Goal: Task Accomplishment & Management: Manage account settings

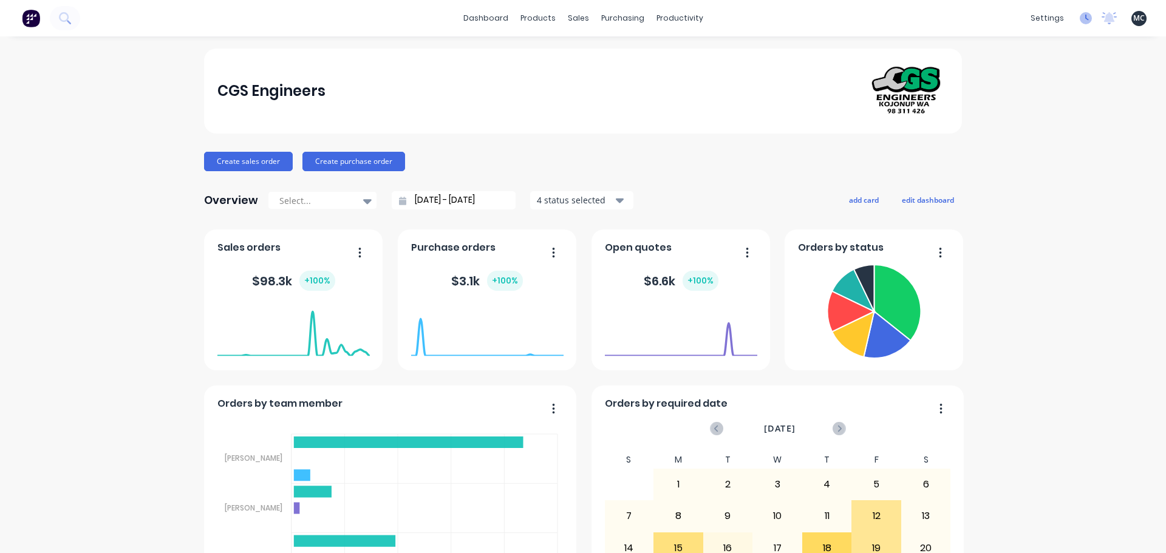
click at [1080, 16] on icon at bounding box center [1086, 18] width 12 height 12
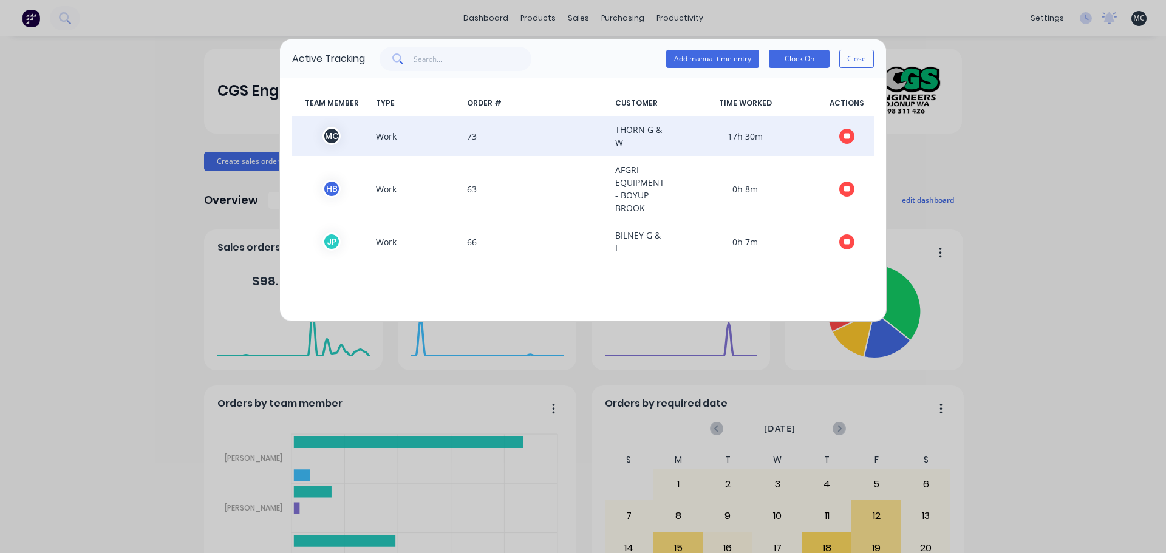
click at [850, 136] on button "button" at bounding box center [846, 136] width 15 height 15
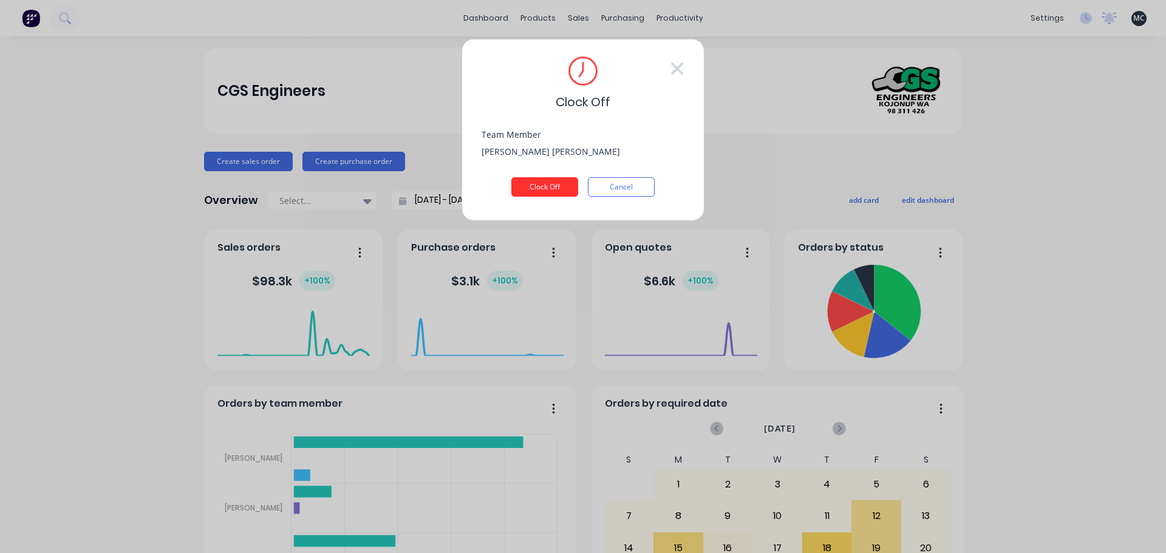
click at [550, 189] on button "Clock Off" at bounding box center [544, 186] width 67 height 19
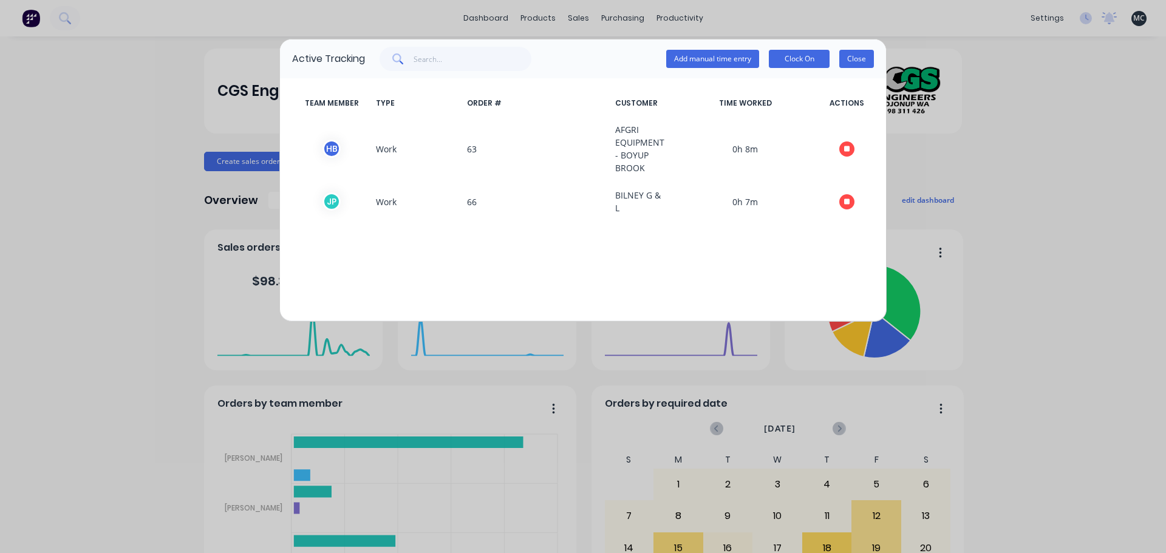
click at [863, 57] on button "Close" at bounding box center [856, 59] width 35 height 18
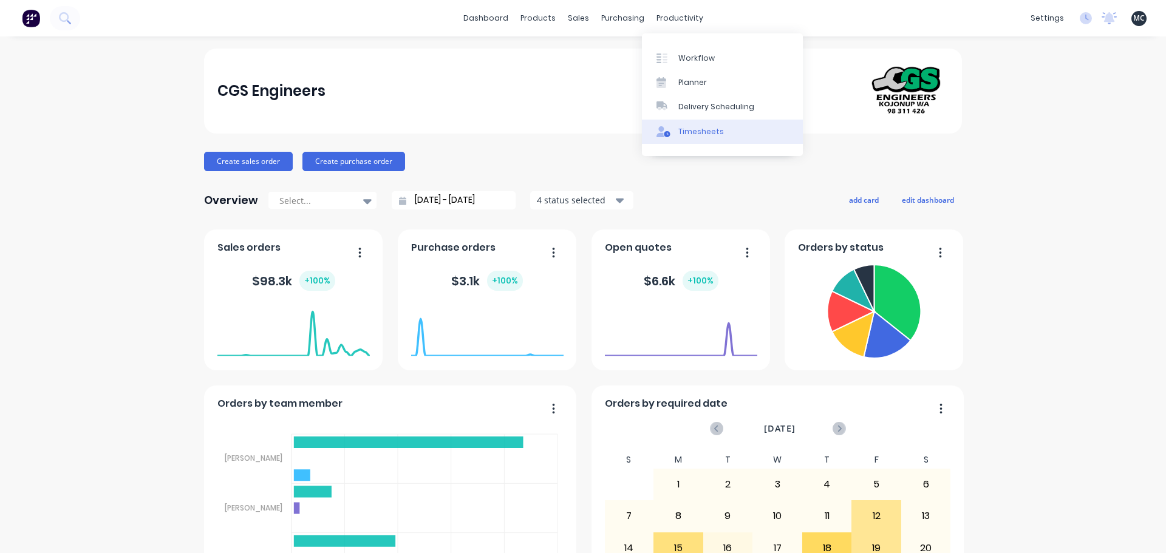
click at [703, 134] on div "Timesheets" at bounding box center [701, 131] width 46 height 11
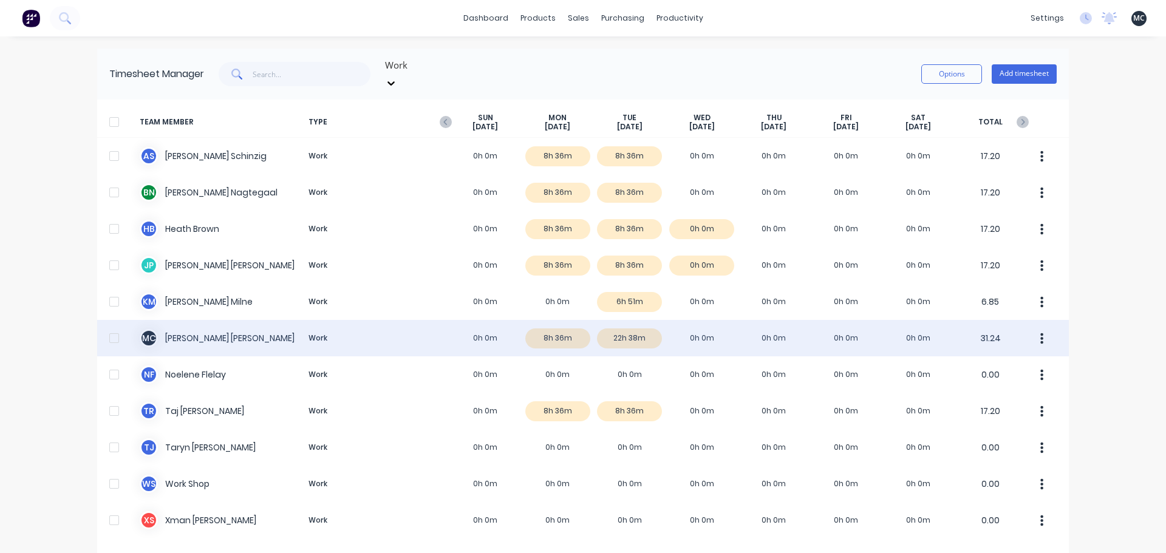
click at [564, 333] on div "M C [PERSON_NAME] Work 0h 0m 8h 36m 22h 38m 0h 0m 0h 0m 0h 0m 0h 0m 31.24" at bounding box center [583, 338] width 972 height 36
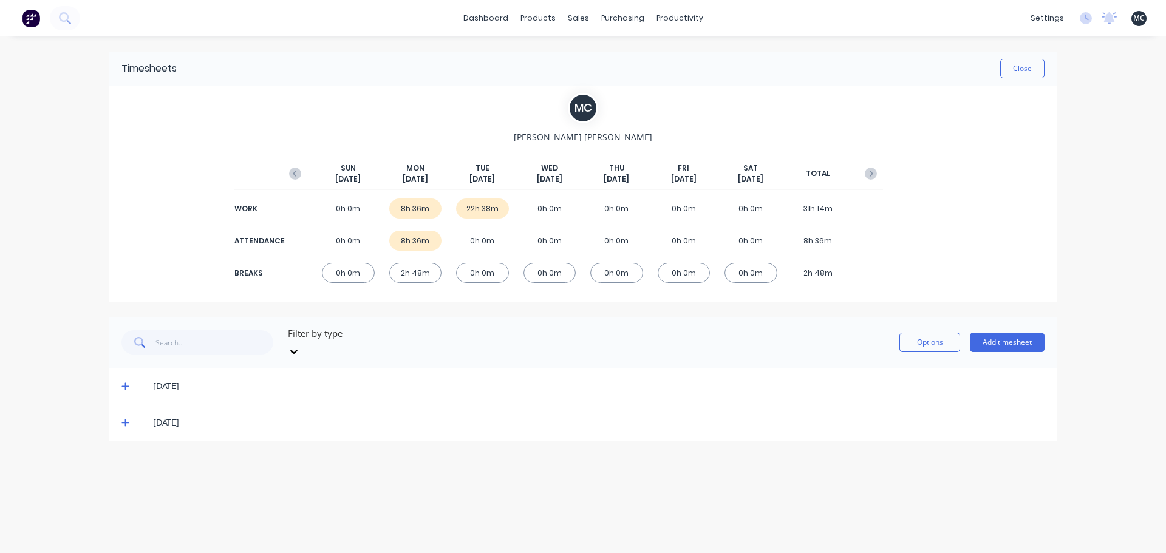
click at [129, 418] on icon at bounding box center [125, 422] width 8 height 9
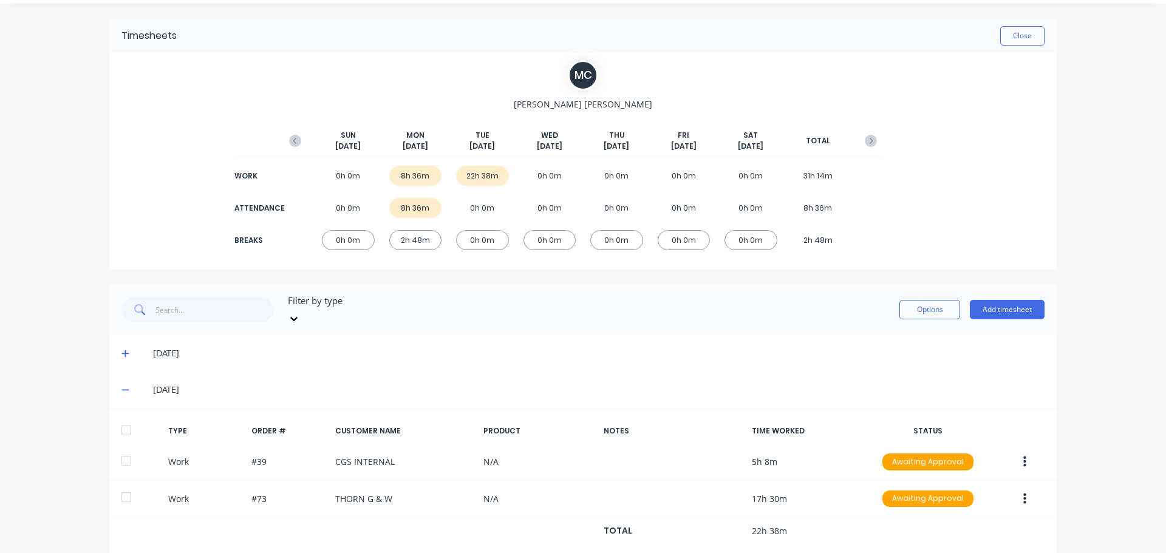
scroll to position [47, 0]
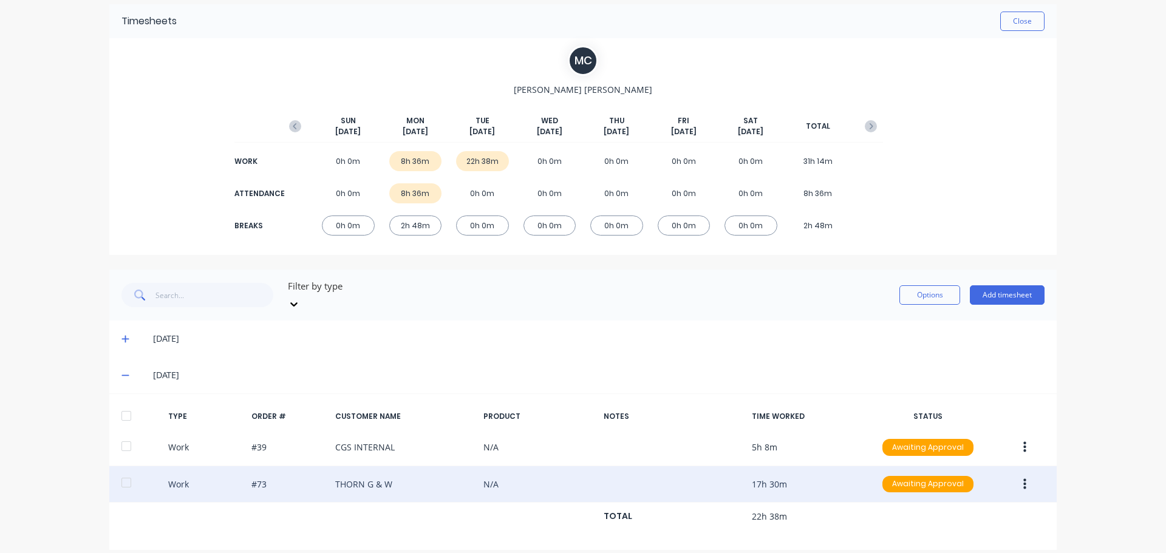
click at [1023, 479] on icon "button" at bounding box center [1024, 484] width 3 height 11
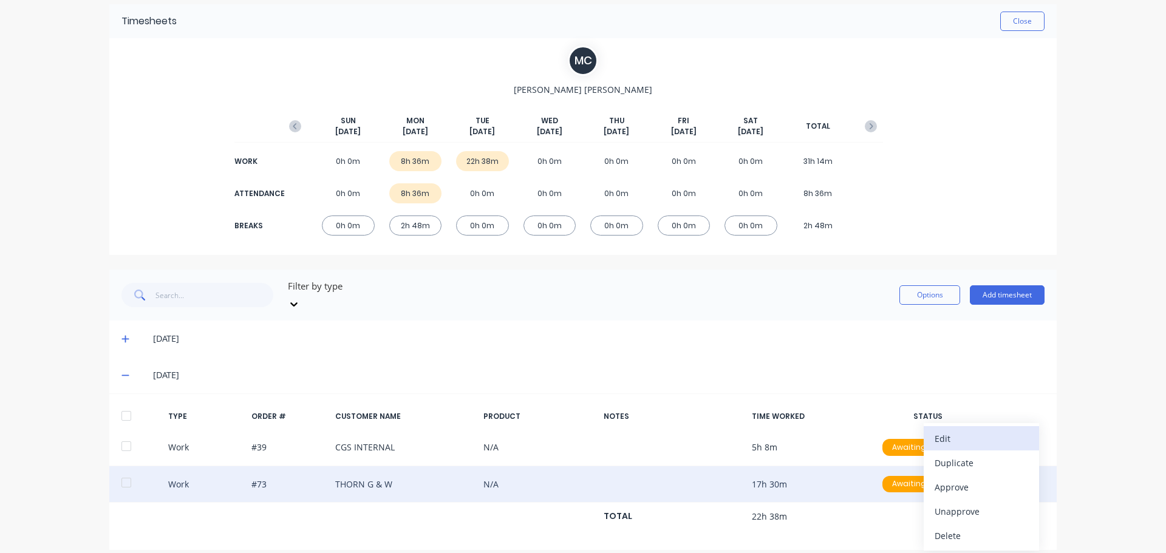
click at [1009, 435] on button "Edit" at bounding box center [981, 438] width 115 height 24
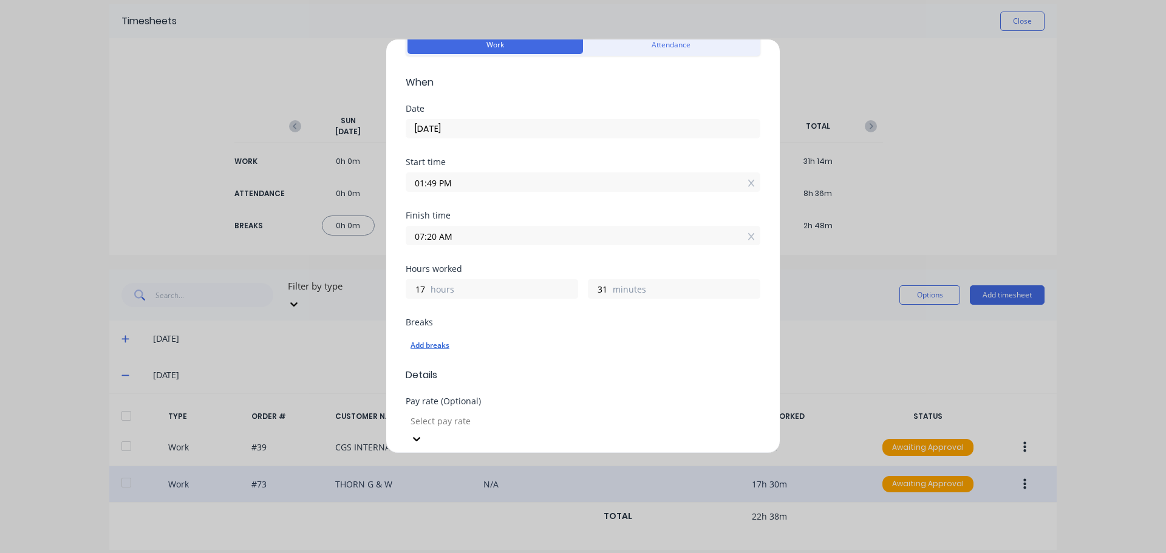
scroll to position [0, 0]
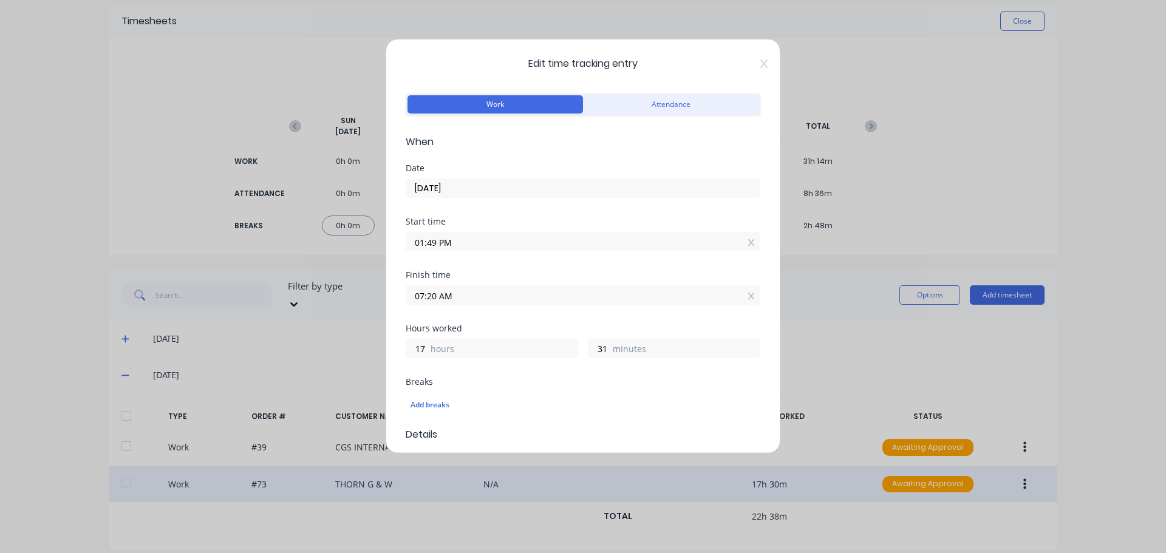
click at [671, 293] on input "07:20 AM" at bounding box center [582, 295] width 353 height 18
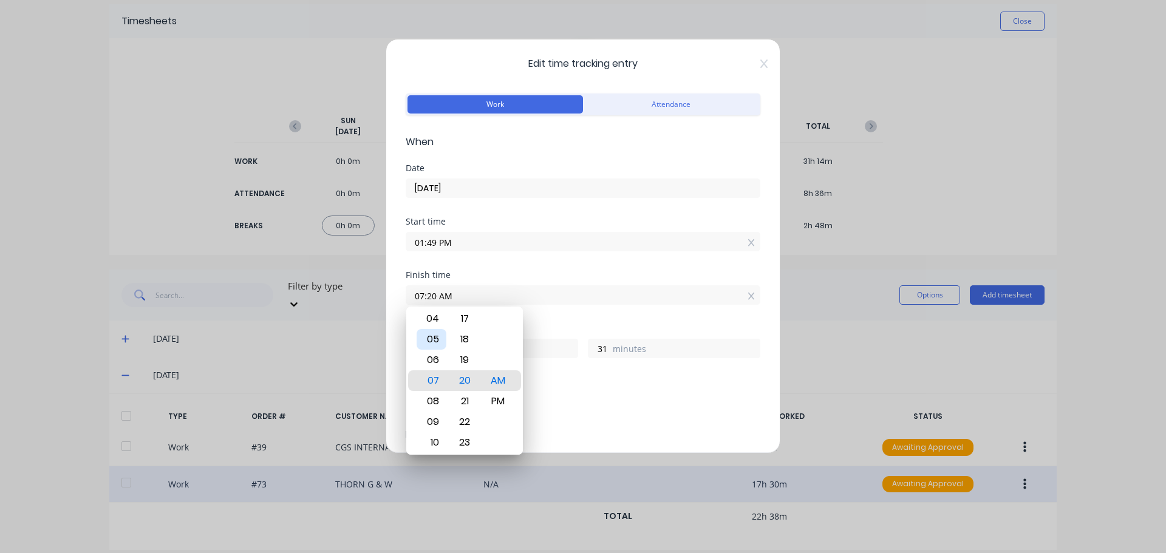
click at [434, 341] on div "05" at bounding box center [432, 339] width 30 height 21
type input "05:20 AM"
type input "15"
click at [437, 296] on input "05:20 AM" at bounding box center [582, 295] width 353 height 18
type input "05:00 AM"
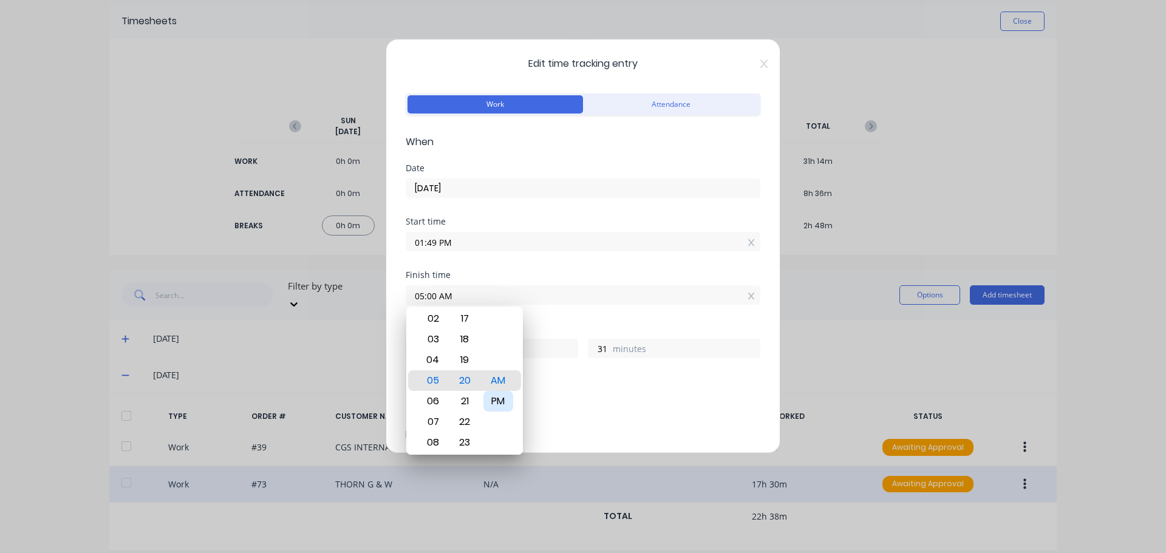
type input "11"
click at [493, 401] on div "PM" at bounding box center [498, 401] width 30 height 21
type input "05:00 PM"
type input "3"
click at [436, 241] on input "01:49 PM" at bounding box center [582, 242] width 353 height 18
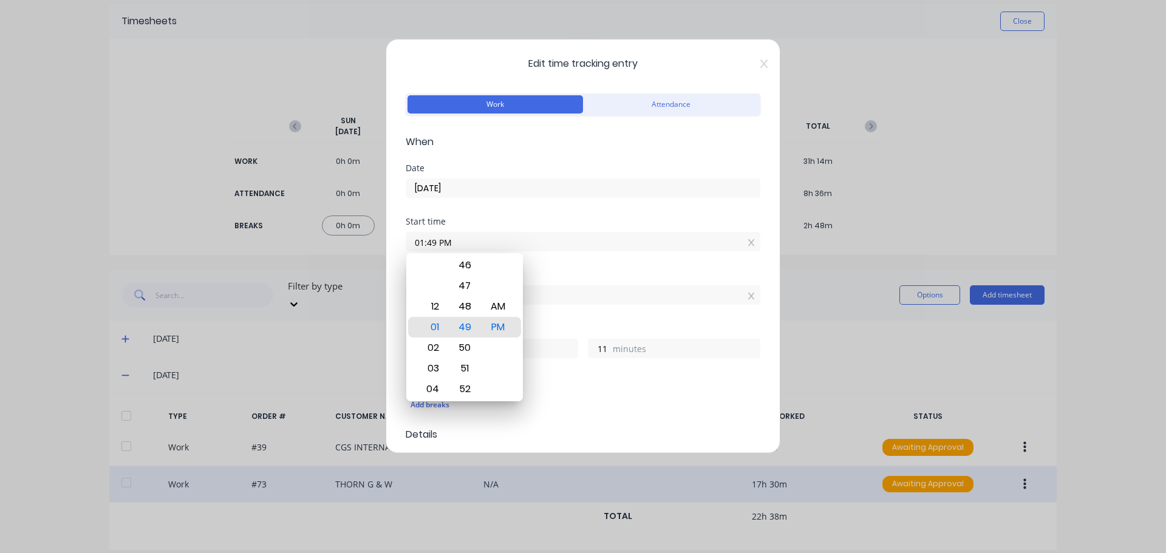
click at [465, 236] on input "01:49 PM" at bounding box center [582, 242] width 353 height 18
click at [435, 242] on input "01:49 PM" at bounding box center [582, 242] width 353 height 18
type input "04:00 PM"
click at [496, 328] on div "PM" at bounding box center [498, 327] width 30 height 21
type input "1"
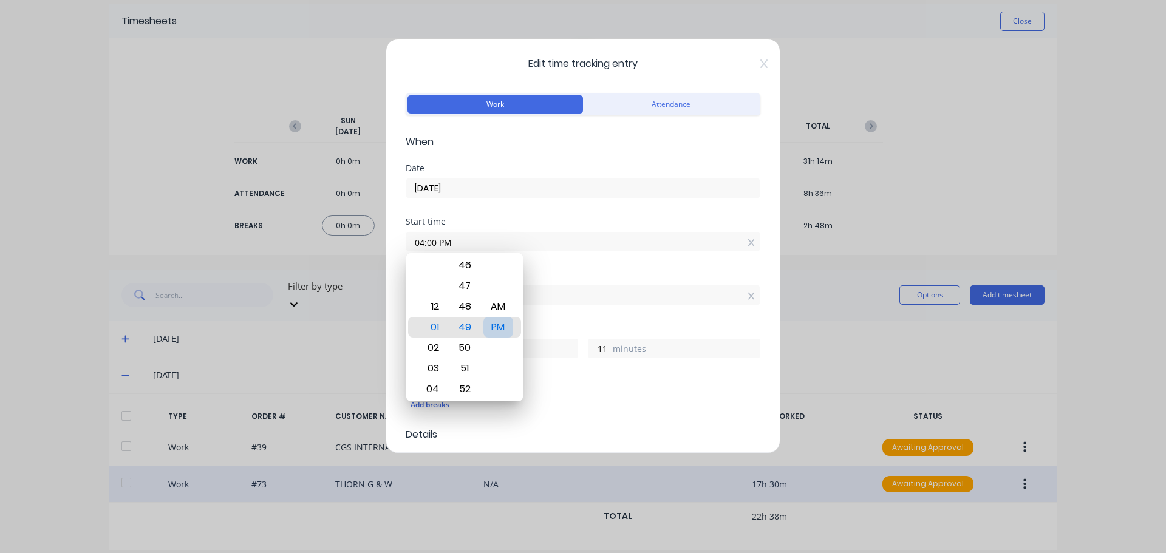
type input "0"
click at [563, 271] on div "Finish time" at bounding box center [583, 275] width 355 height 9
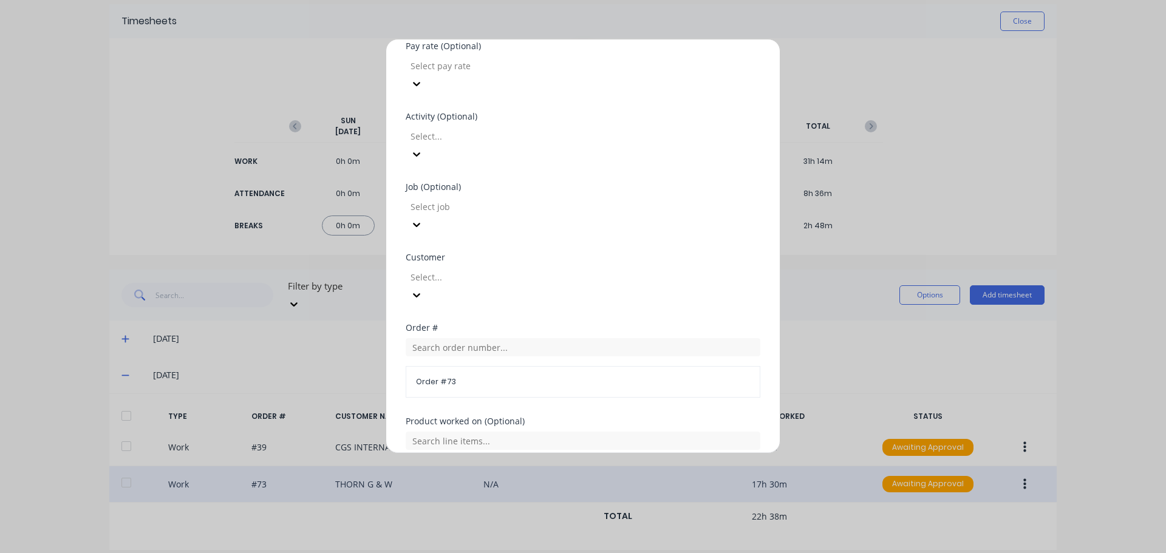
scroll to position [534, 0]
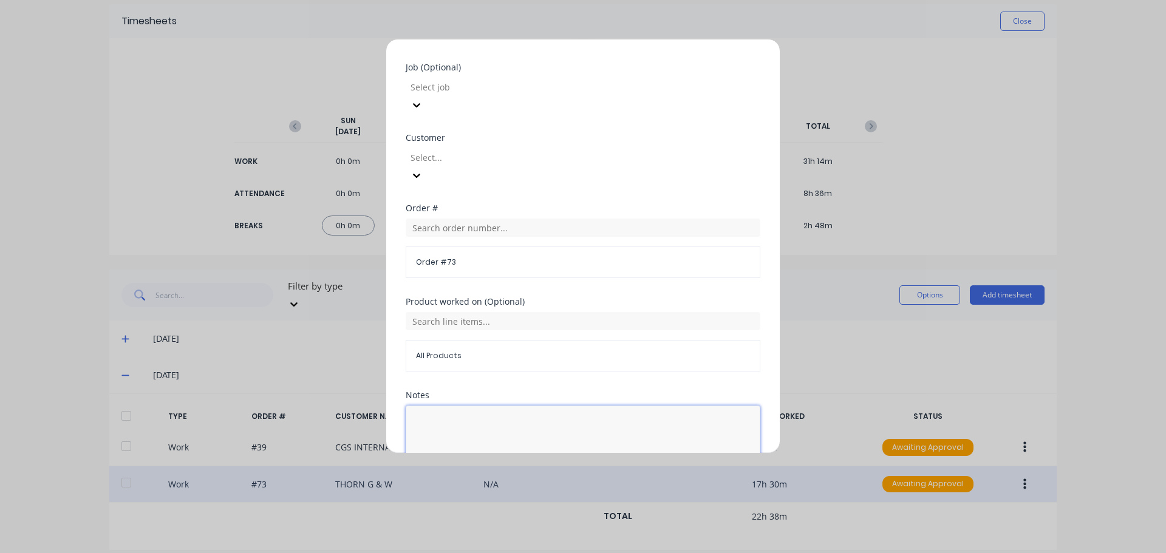
click at [494, 406] on textarea at bounding box center [583, 438] width 355 height 64
type textarea "Pull G/box apart"
click at [566, 490] on button "Edit time tracking entry" at bounding box center [554, 499] width 104 height 19
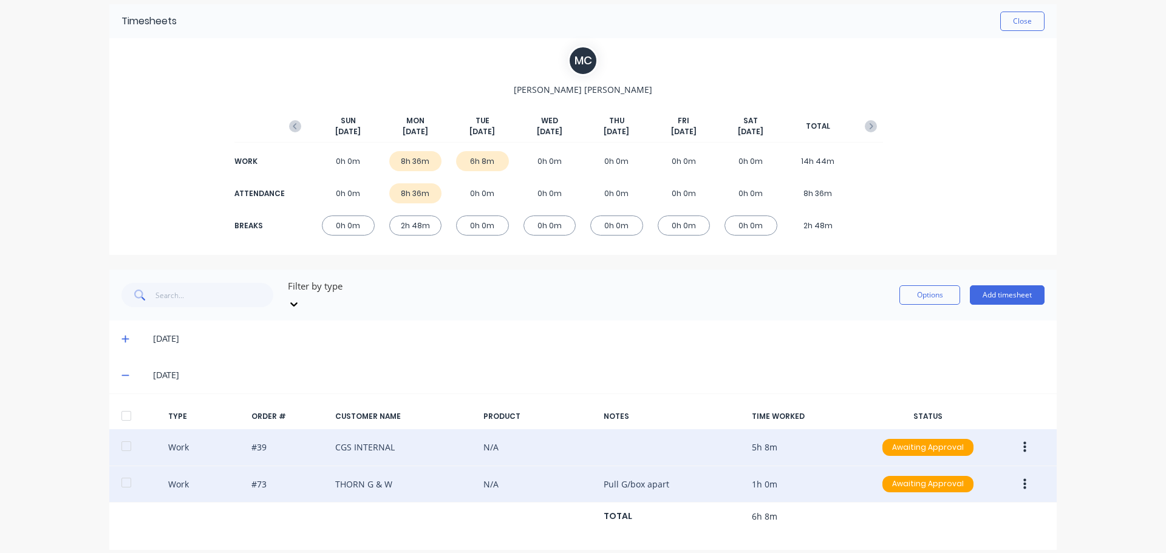
click at [1023, 442] on icon "button" at bounding box center [1024, 447] width 3 height 11
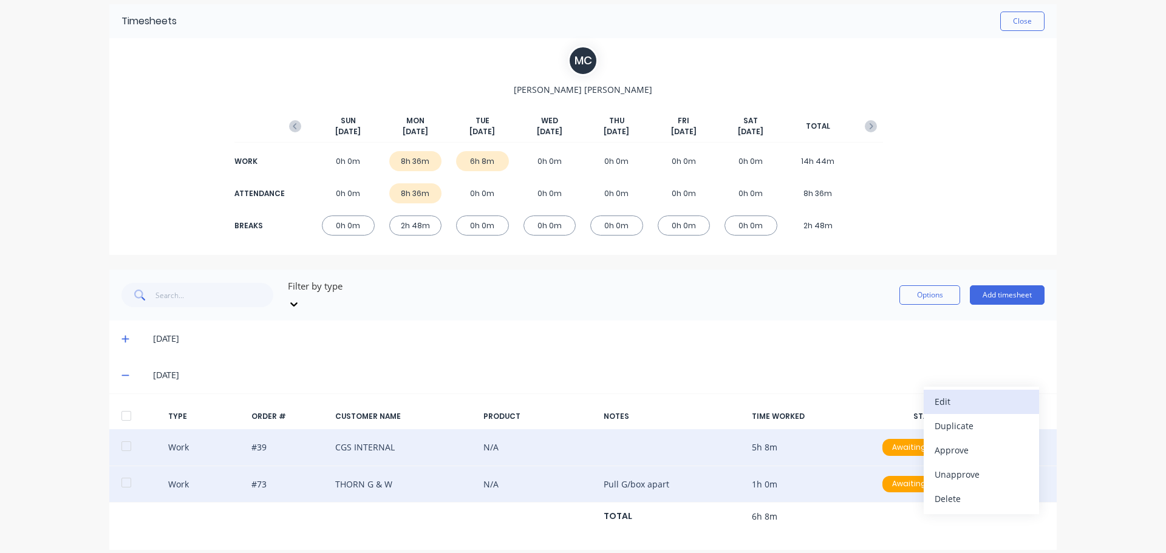
click at [999, 396] on div "Edit" at bounding box center [982, 402] width 94 height 18
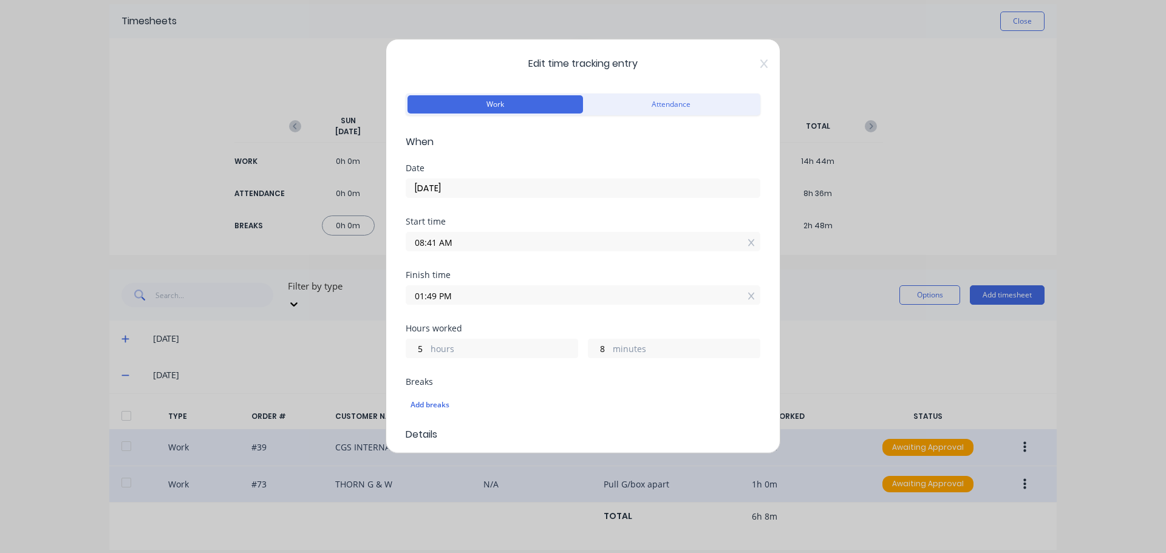
click at [435, 245] on input "08:41 AM" at bounding box center [582, 242] width 353 height 18
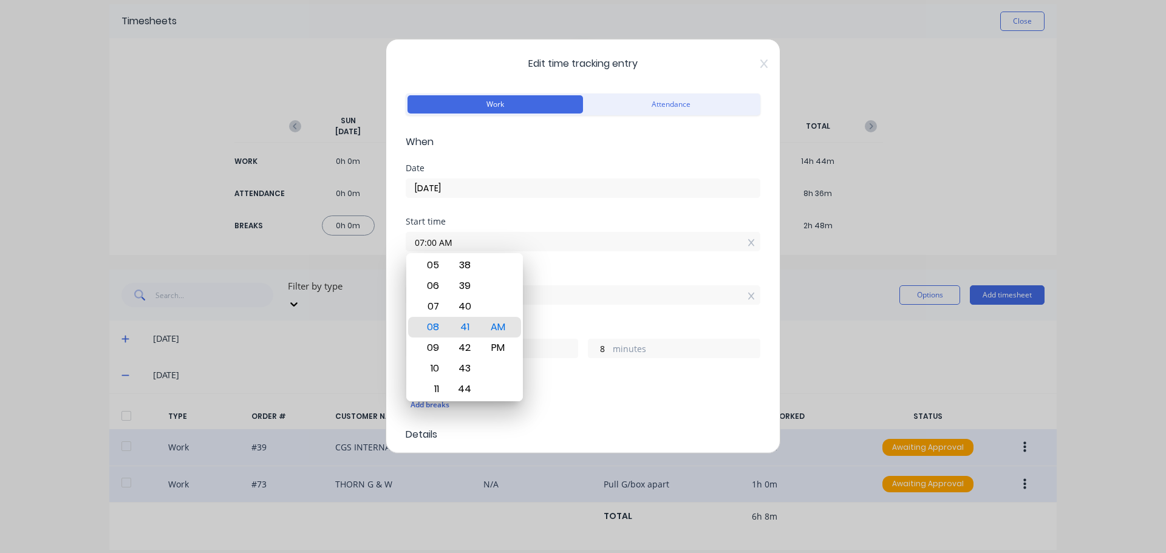
type input "07:00 AM"
click at [657, 267] on div "Start time 07:00 AM" at bounding box center [583, 243] width 355 height 53
type input "6"
type input "49"
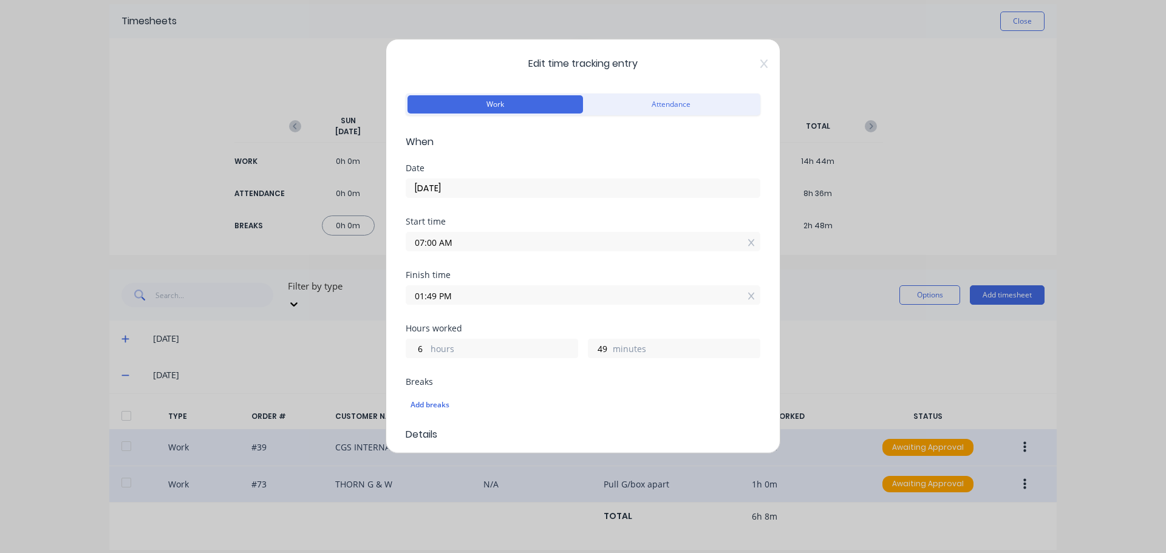
click at [435, 295] on input "01:49 PM" at bounding box center [582, 295] width 353 height 18
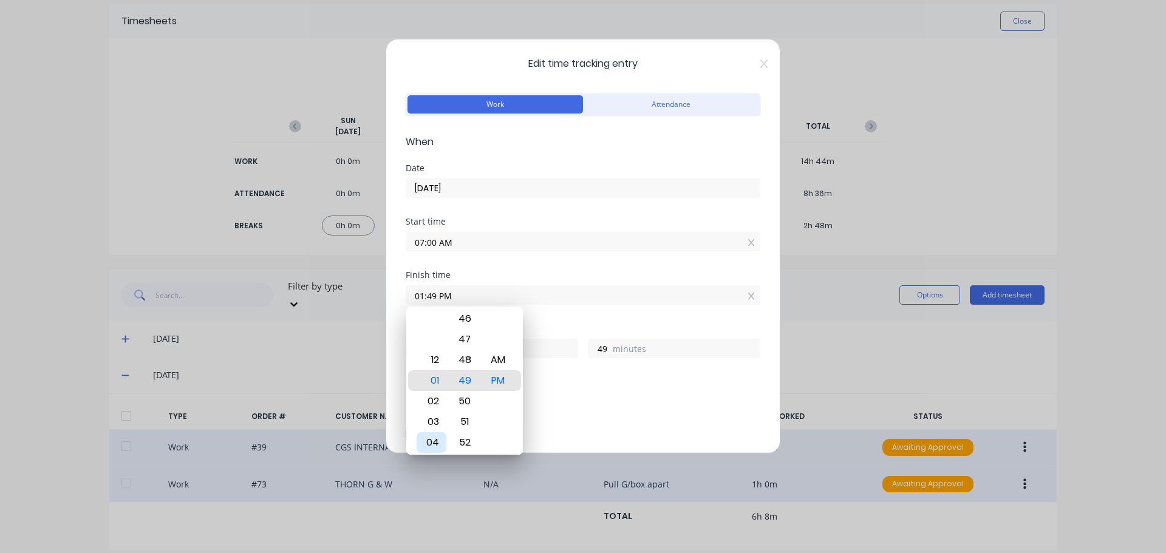
click at [439, 441] on div "04" at bounding box center [432, 442] width 30 height 21
type input "04:49 PM"
type input "9"
click at [435, 296] on input "04:49 PM" at bounding box center [582, 295] width 353 height 18
type input "04:00 PM"
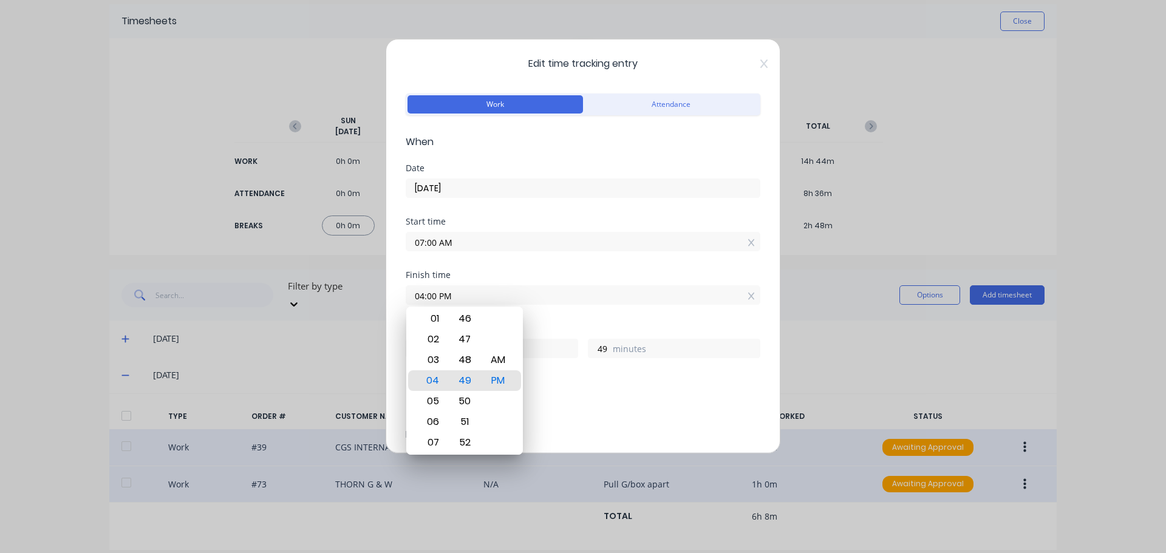
click at [575, 322] on div "Finish time 04:00 PM" at bounding box center [583, 297] width 355 height 53
type input "0"
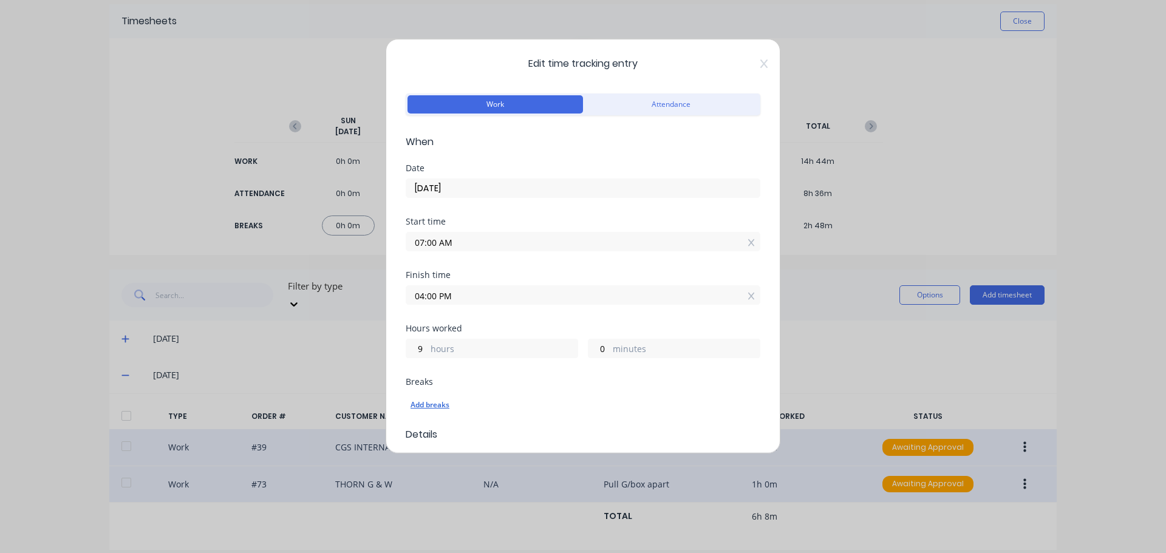
click at [420, 407] on div "Add breaks" at bounding box center [583, 405] width 345 height 16
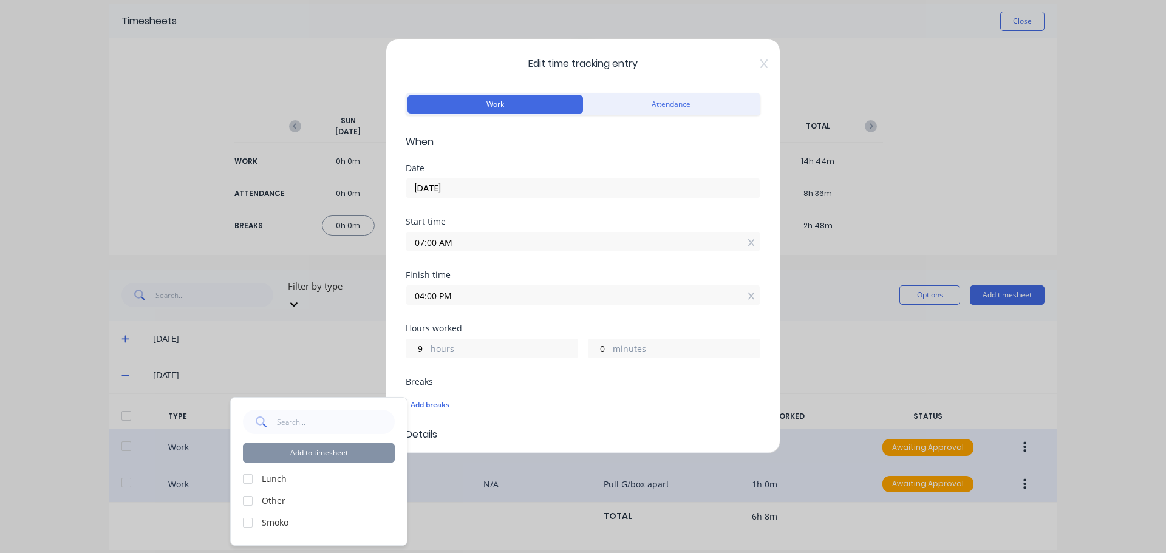
click at [247, 479] on div at bounding box center [248, 479] width 24 height 24
click at [246, 525] on div at bounding box center [248, 523] width 24 height 24
click at [291, 459] on button "Add to timesheet" at bounding box center [319, 452] width 152 height 19
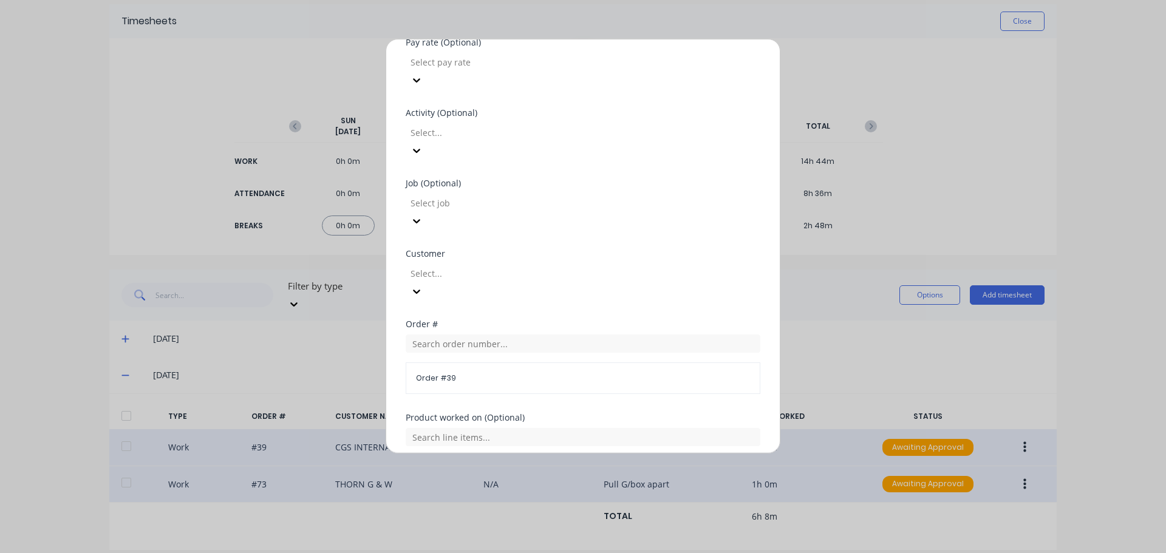
scroll to position [576, 0]
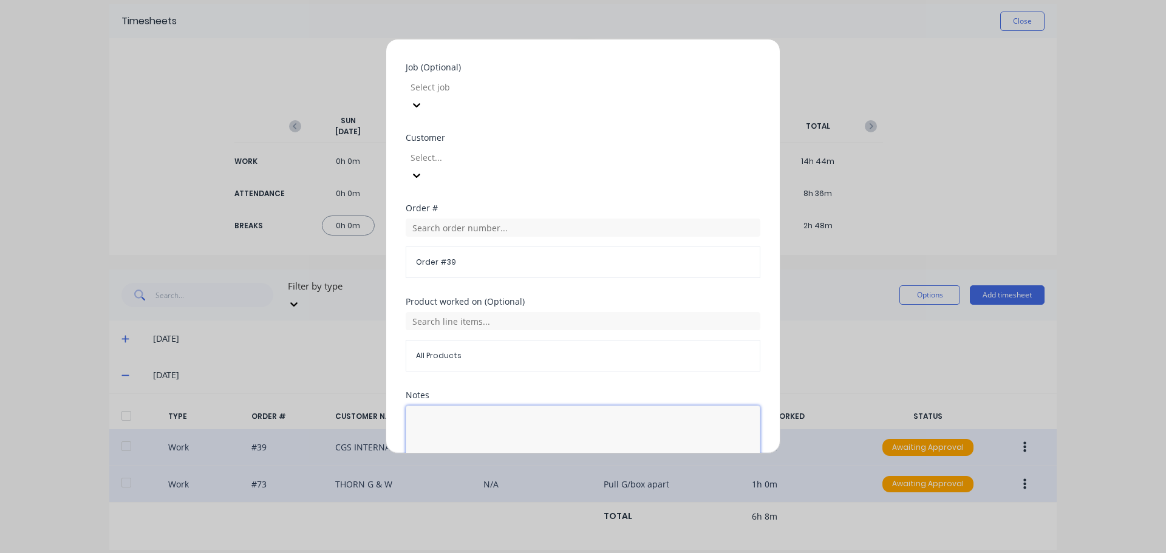
click at [484, 406] on textarea at bounding box center [583, 438] width 355 height 64
type textarea "Office, orders, customers"
click at [543, 490] on button "Edit time tracking entry" at bounding box center [554, 499] width 104 height 19
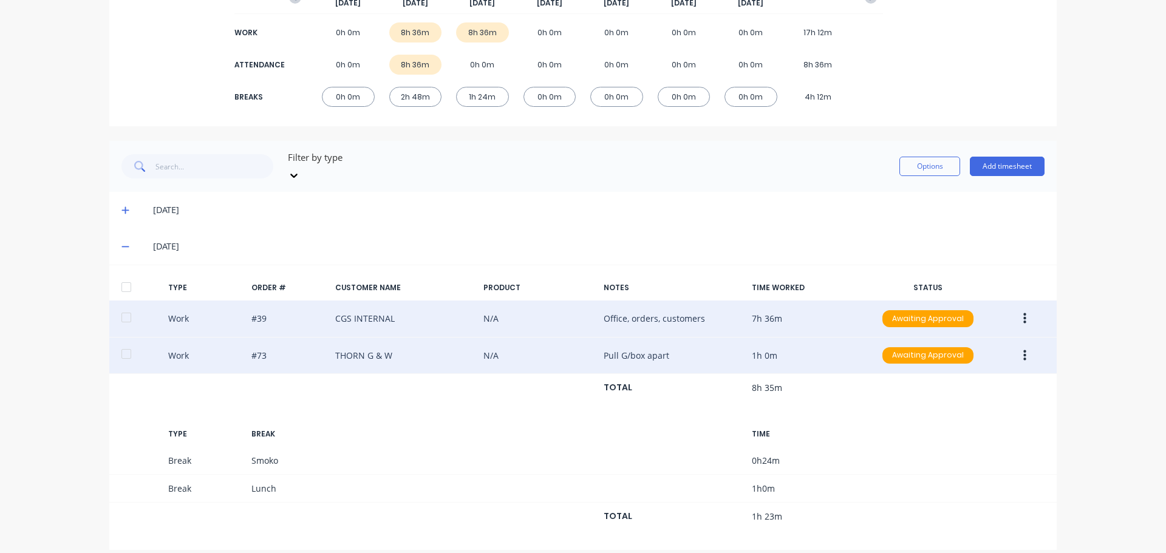
scroll to position [0, 0]
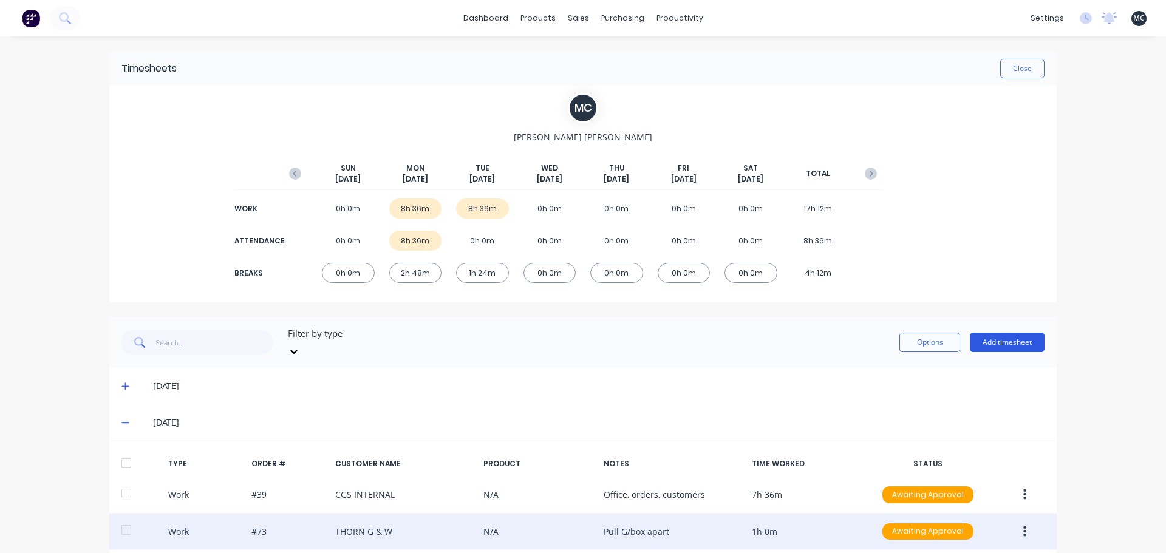
click at [997, 333] on button "Add timesheet" at bounding box center [1007, 342] width 75 height 19
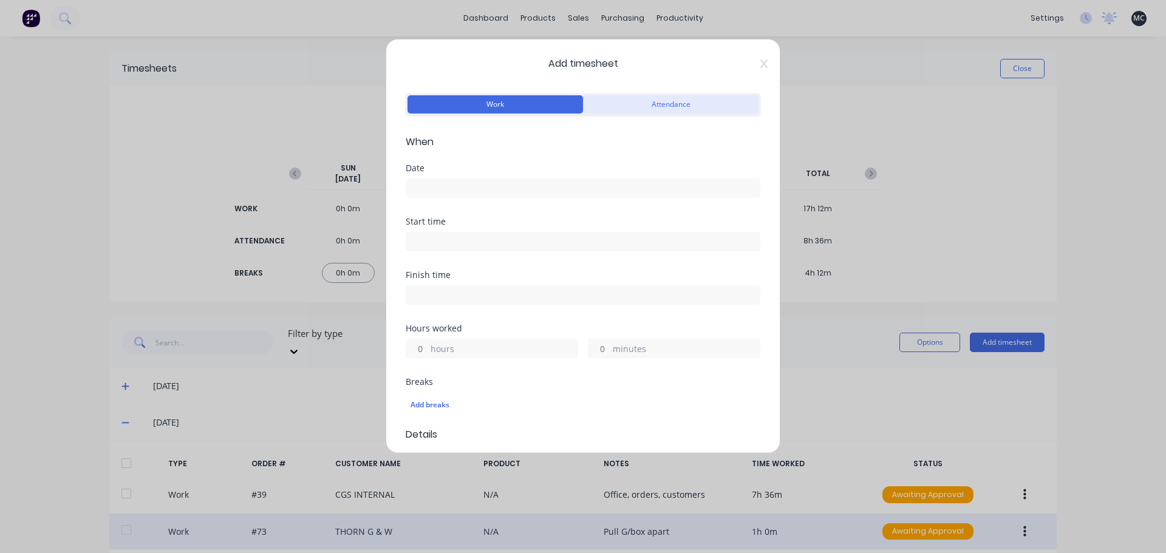
click at [653, 103] on button "Attendance" at bounding box center [671, 104] width 176 height 18
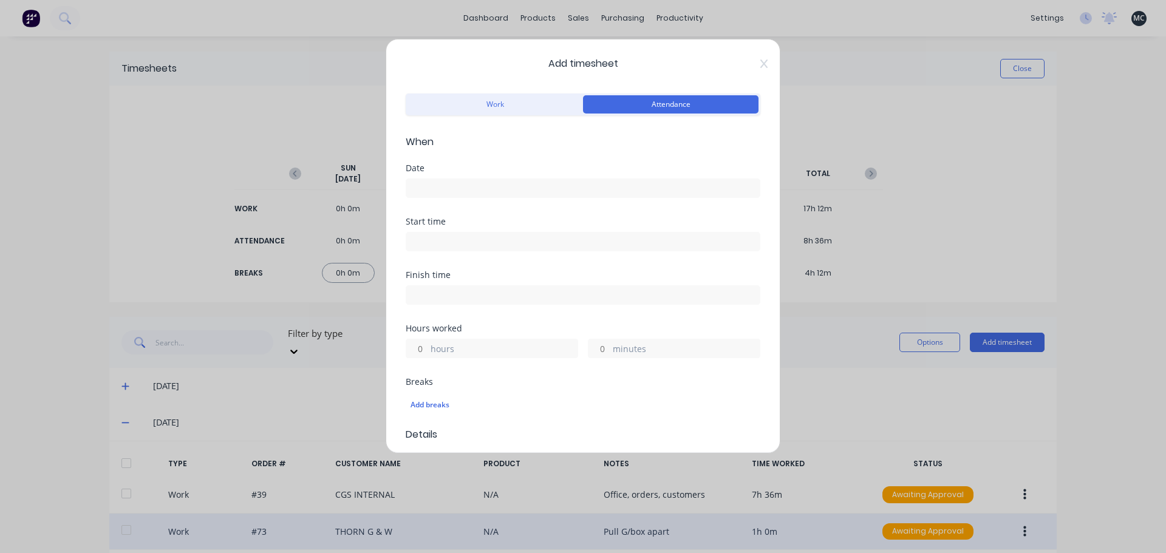
click at [551, 177] on div at bounding box center [583, 187] width 355 height 22
click at [550, 182] on input at bounding box center [582, 188] width 353 height 18
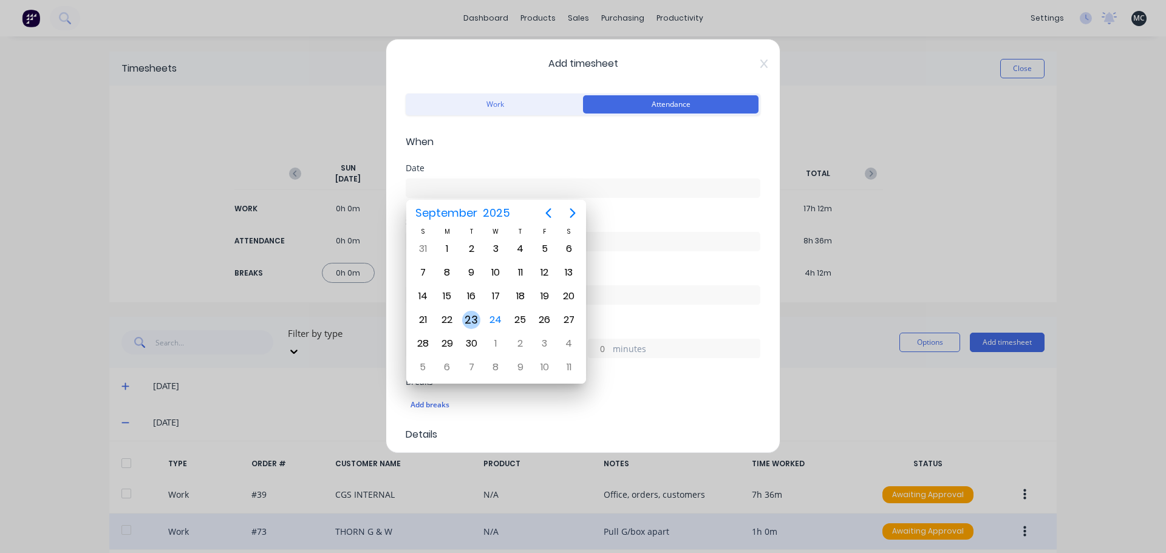
click at [470, 318] on div "23" at bounding box center [471, 320] width 18 height 18
type input "[DATE]"
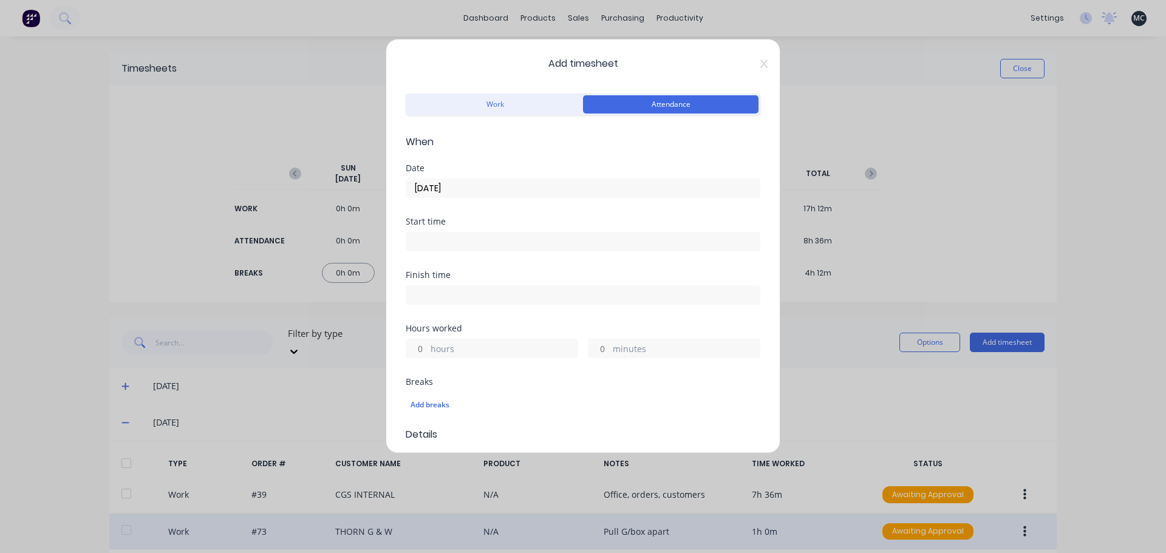
click at [462, 239] on input at bounding box center [582, 242] width 353 height 18
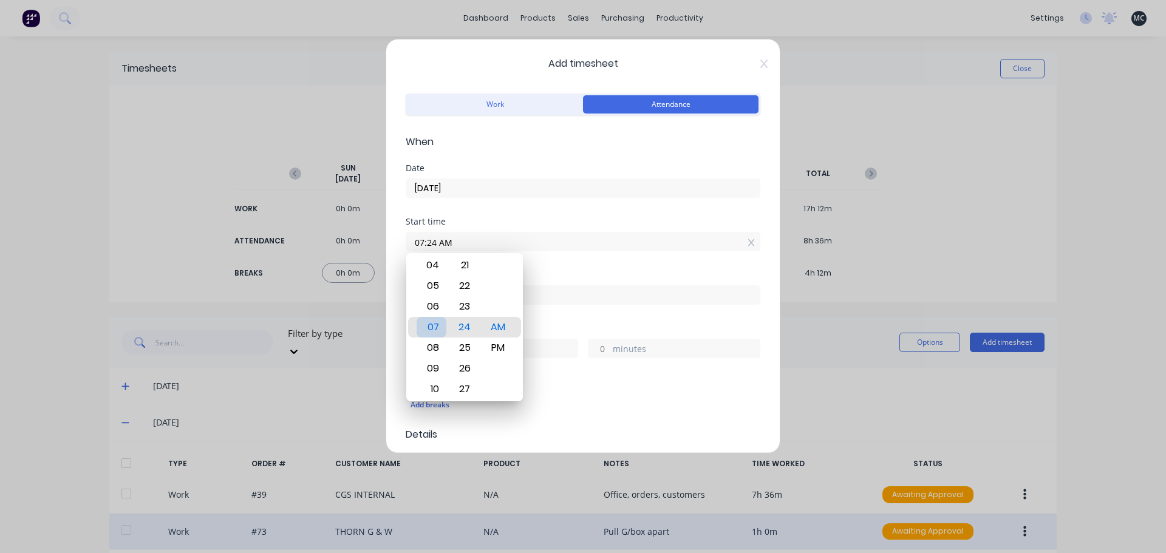
click at [438, 326] on div "07" at bounding box center [432, 327] width 30 height 21
click at [434, 240] on input "07:24 AM" at bounding box center [582, 242] width 353 height 18
type input "07:00 AM"
click at [572, 263] on div "Start time 07:00 AM" at bounding box center [583, 243] width 355 height 53
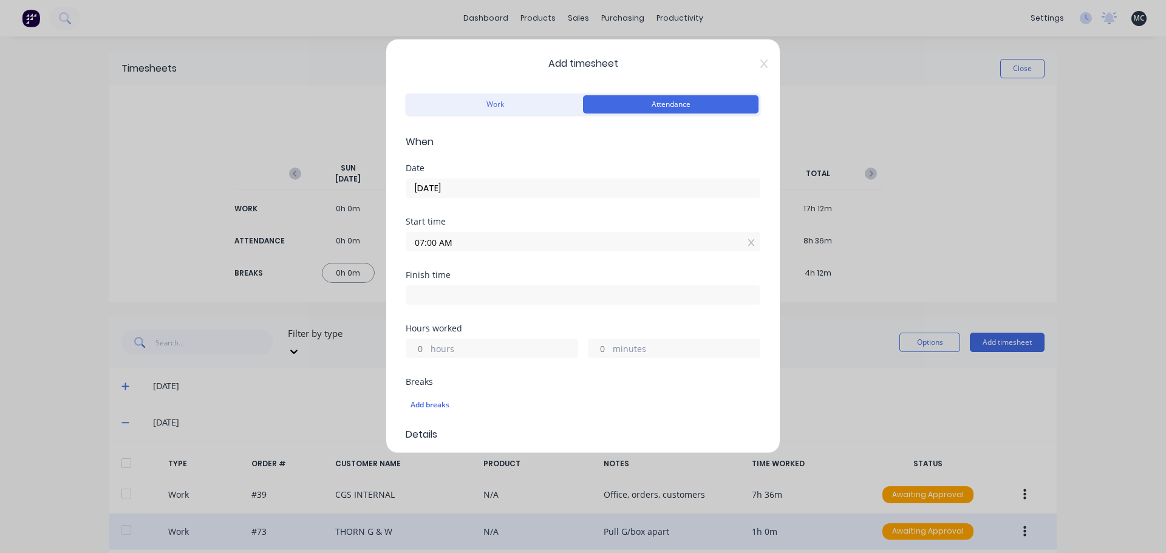
click at [468, 296] on input at bounding box center [582, 295] width 353 height 18
type input "07:24 AM"
type input "0"
type input "24"
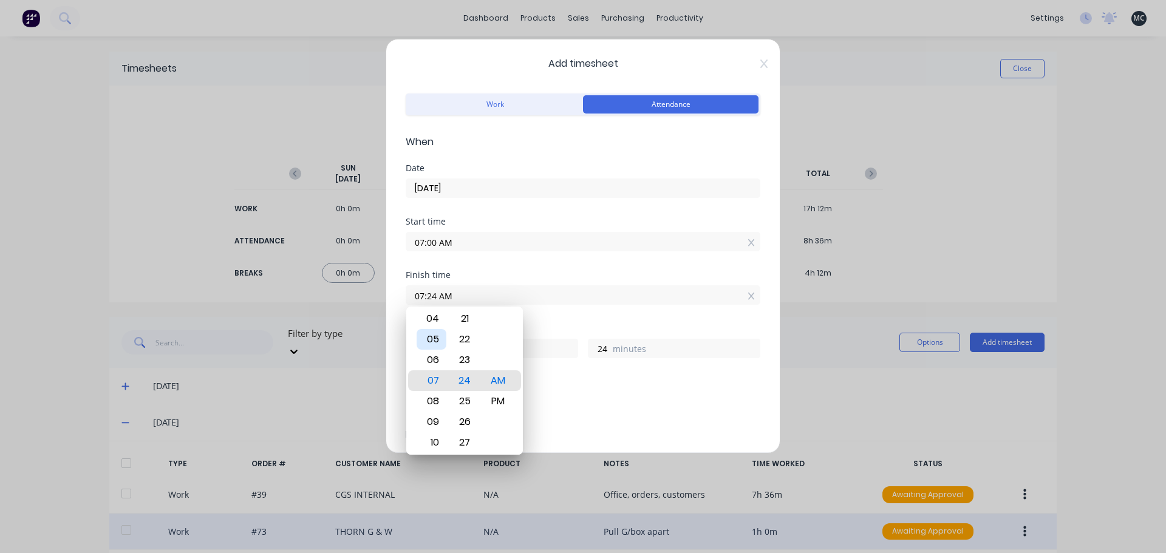
click at [437, 344] on div "05" at bounding box center [432, 339] width 30 height 21
type input "05:24 AM"
type input "22"
click at [500, 408] on div "PM" at bounding box center [498, 401] width 30 height 21
type input "05:24 PM"
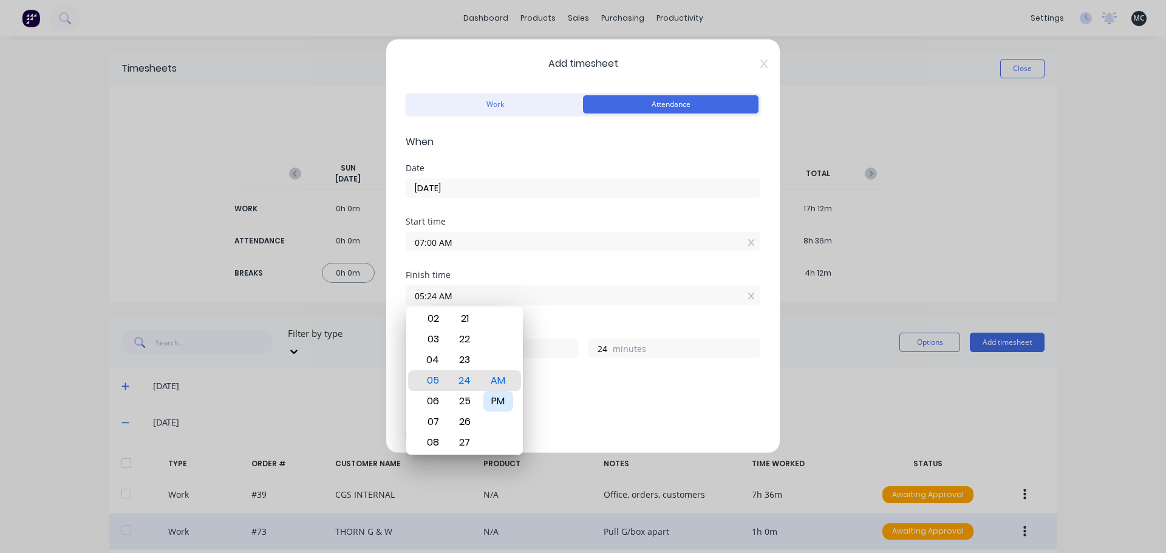
type input "10"
click at [435, 296] on input "05:24 PM" at bounding box center [582, 295] width 353 height 18
type input "05:00 PM"
type input "0"
click at [572, 309] on div "Finish time 05:00 PM" at bounding box center [583, 297] width 355 height 53
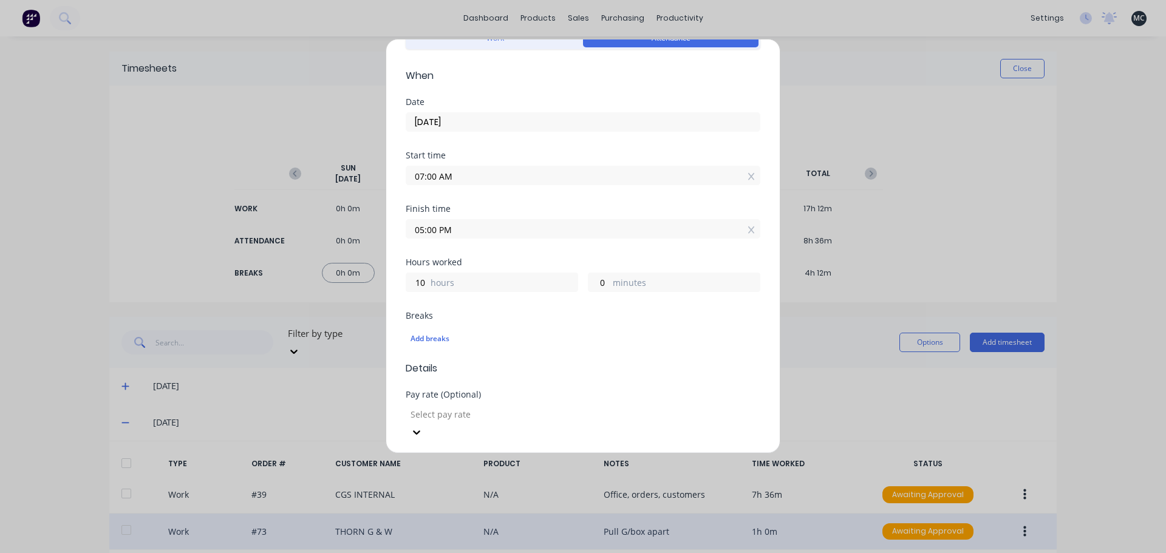
scroll to position [182, 0]
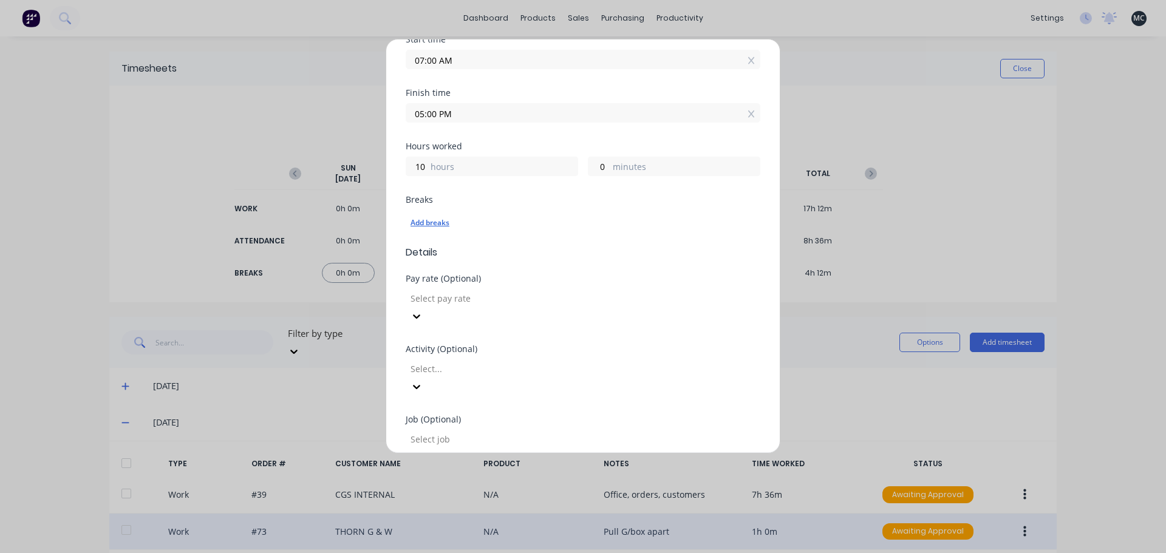
click at [432, 221] on div "Add breaks" at bounding box center [583, 223] width 345 height 16
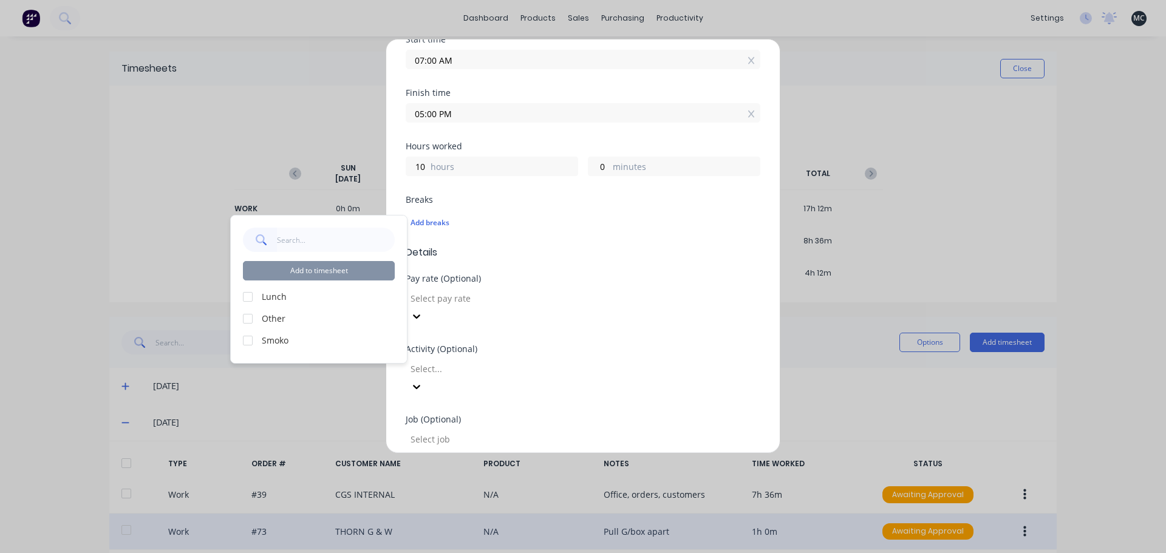
click at [250, 299] on div at bounding box center [248, 297] width 24 height 24
drag, startPoint x: 248, startPoint y: 343, endPoint x: 269, endPoint y: 326, distance: 26.4
click at [249, 343] on div at bounding box center [248, 341] width 24 height 24
click at [329, 270] on button "Add to timesheet" at bounding box center [319, 270] width 152 height 19
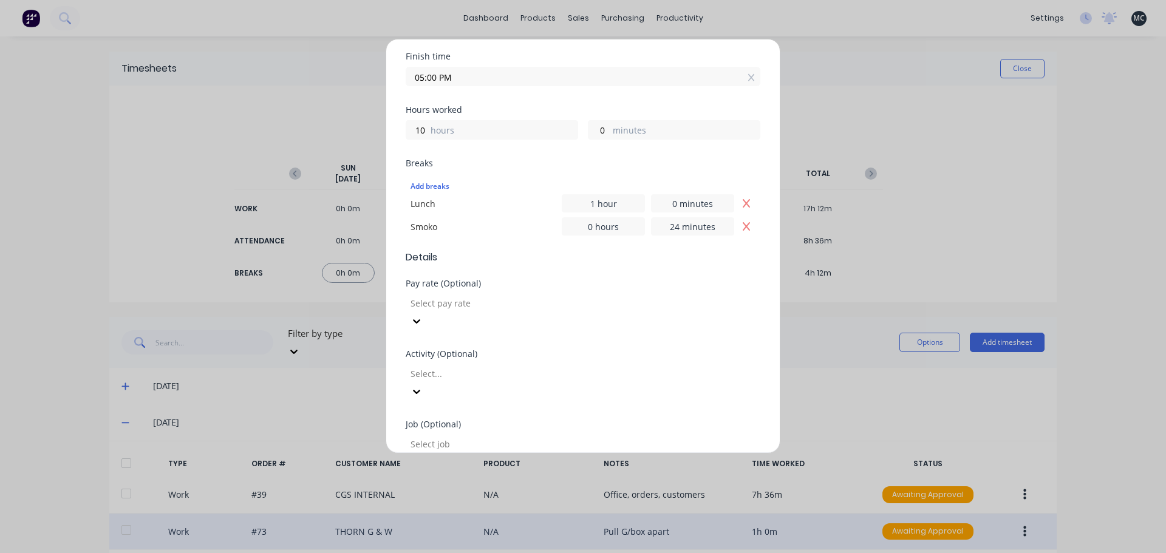
scroll to position [389, 0]
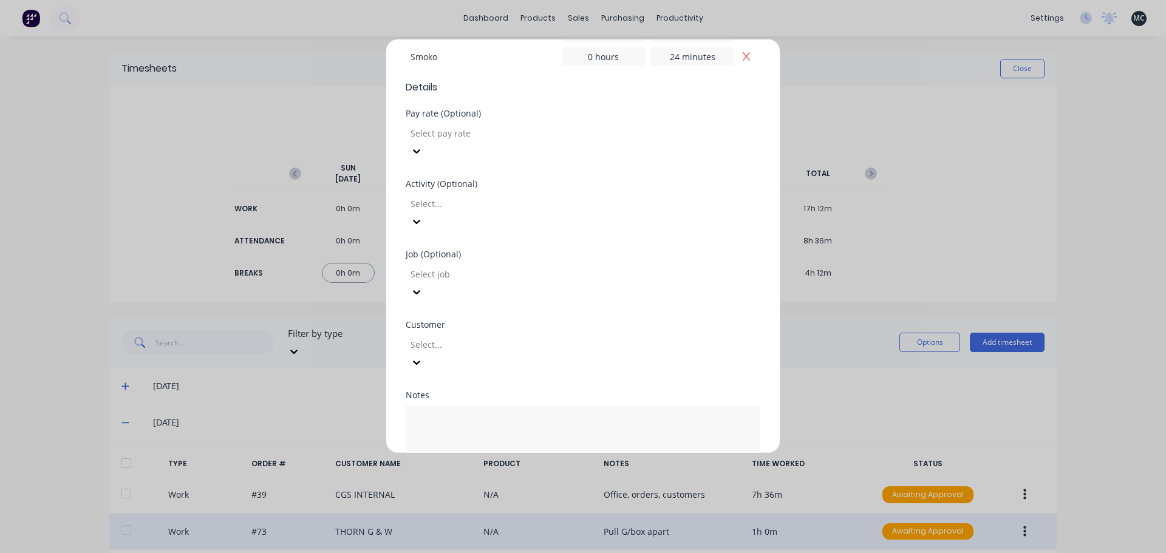
click at [555, 490] on button "Add manual time entry" at bounding box center [554, 499] width 103 height 19
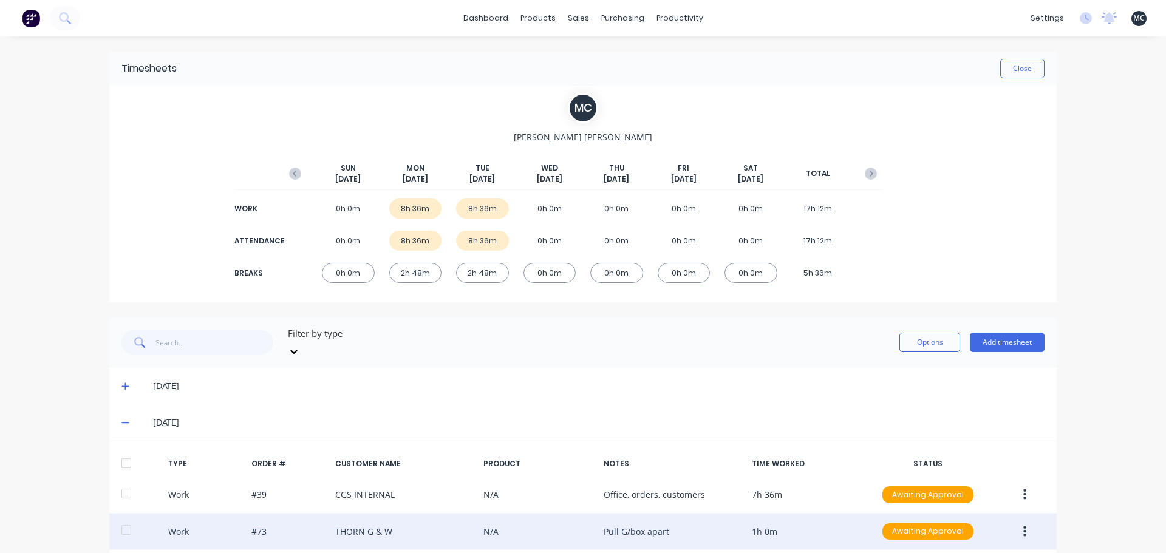
click at [589, 339] on div "Filter by type Options Add timesheet" at bounding box center [582, 342] width 923 height 36
click at [1080, 18] on icon at bounding box center [1086, 18] width 12 height 12
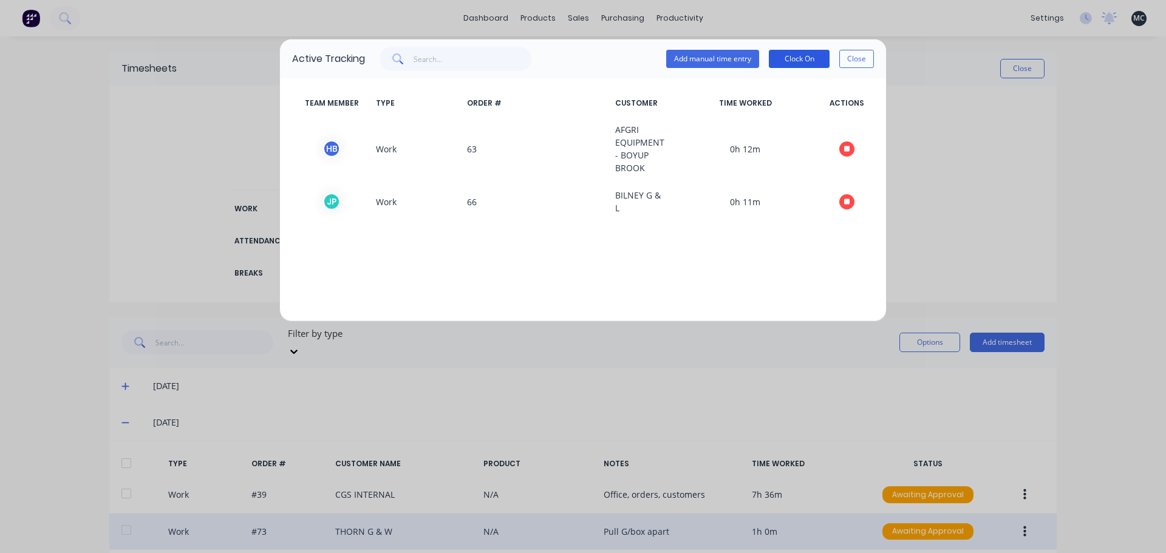
click at [799, 58] on button "Clock On" at bounding box center [799, 59] width 61 height 18
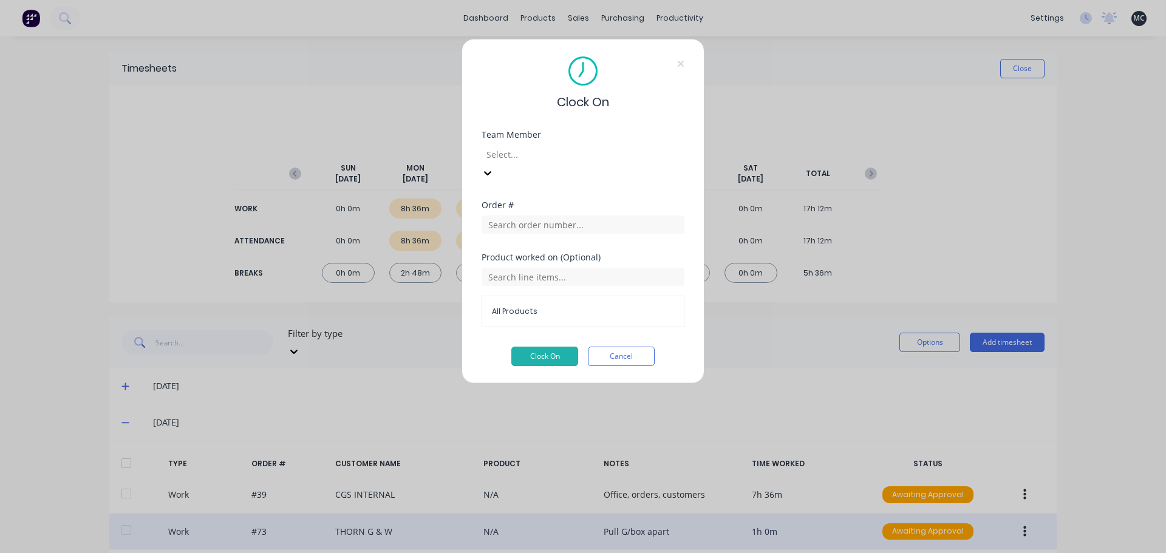
click at [501, 157] on div at bounding box center [572, 154] width 175 height 15
click at [523, 216] on input "text" at bounding box center [583, 225] width 203 height 18
click at [603, 216] on input "text" at bounding box center [583, 225] width 203 height 18
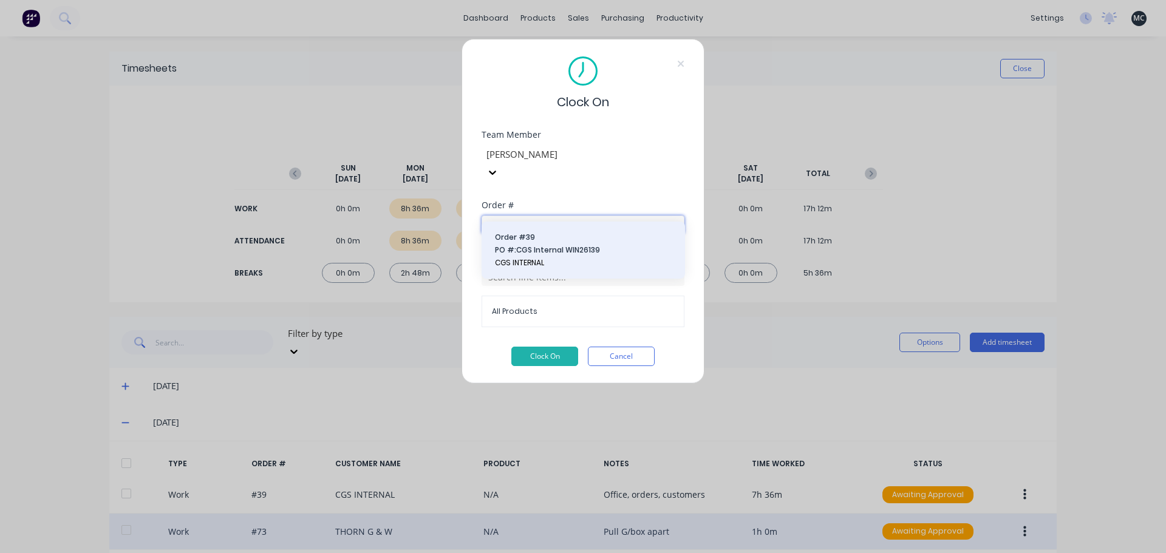
type input "39"
click at [561, 251] on span "PO #: CGS Internal WIN26139" at bounding box center [583, 250] width 177 height 11
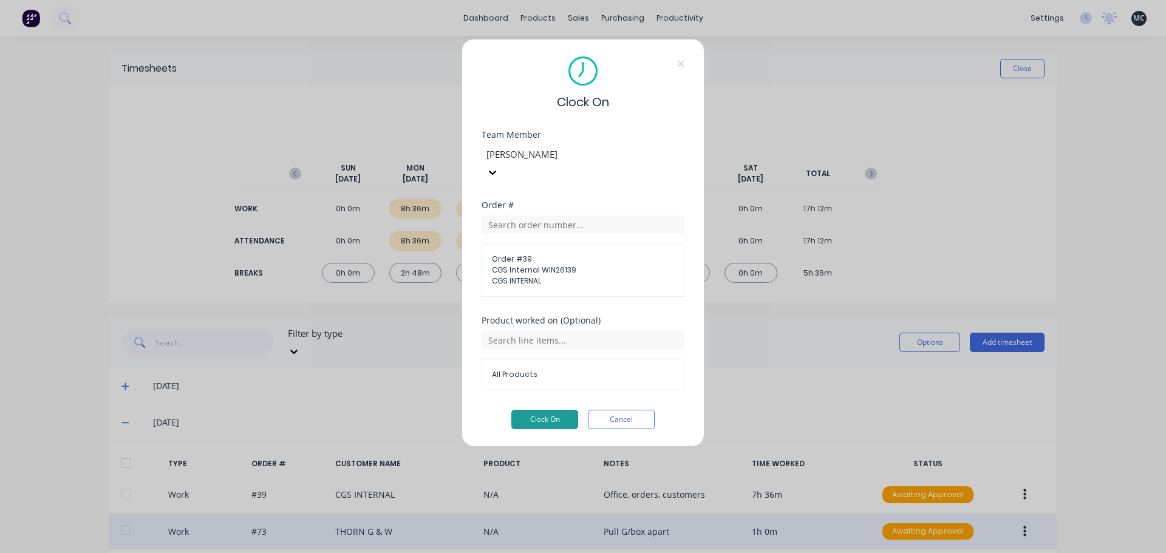
click at [560, 410] on button "Clock On" at bounding box center [544, 419] width 67 height 19
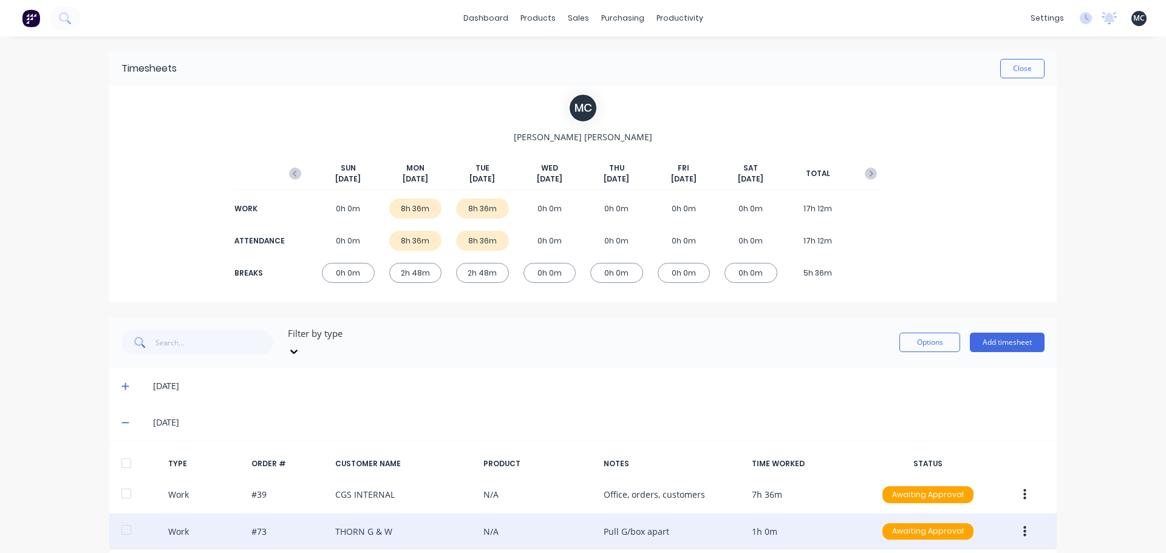
click at [941, 157] on div "M C [PERSON_NAME] [DATE] [DATE] [DATE] [DATE] [DATE] [DATE] [DATE] TOTAL WORK 0…" at bounding box center [582, 194] width 947 height 217
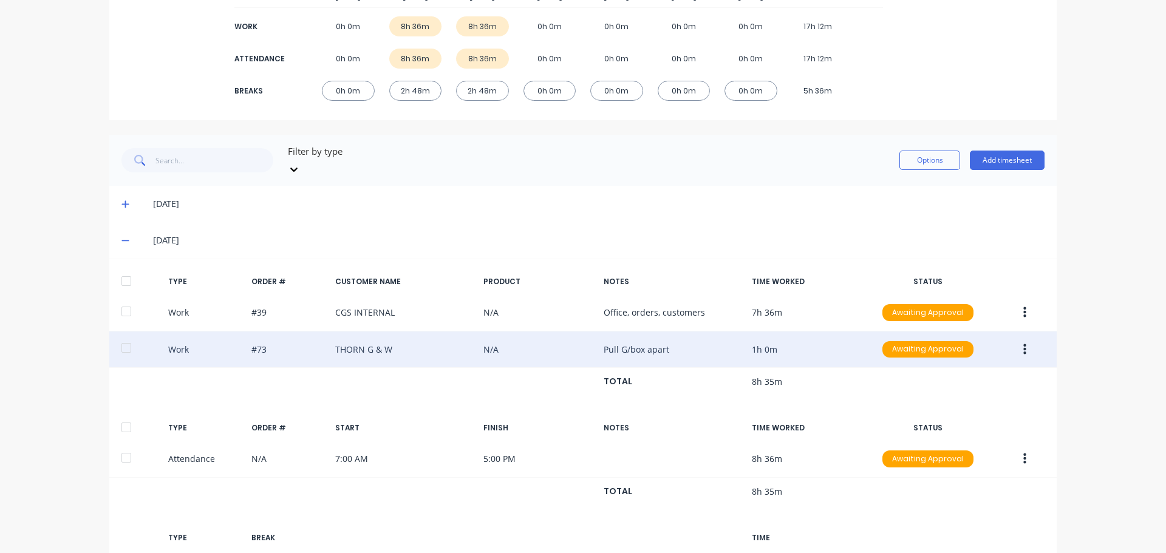
scroll to position [342, 0]
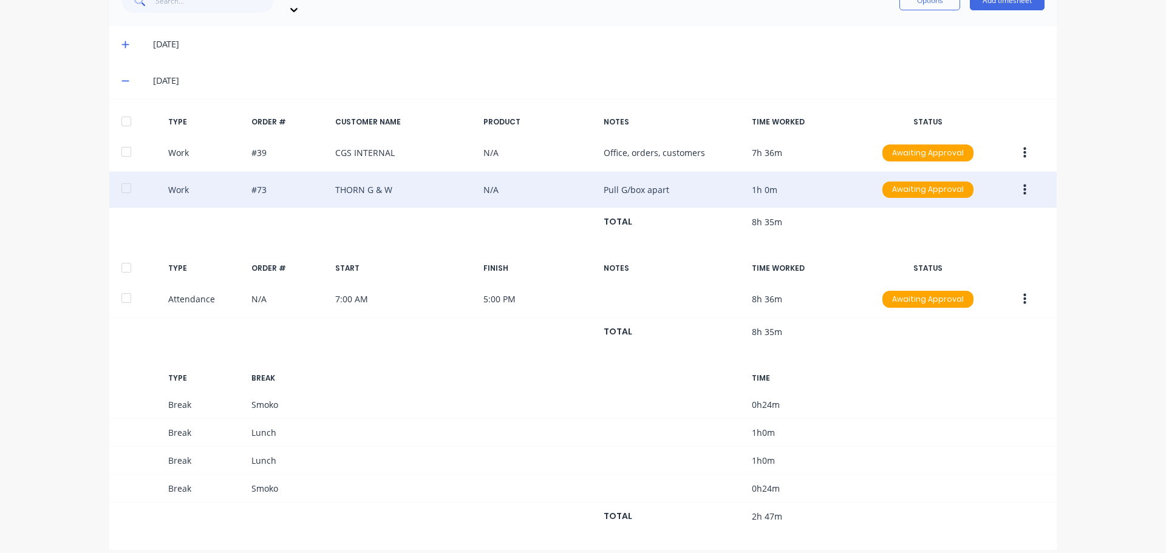
click at [121, 77] on icon at bounding box center [125, 81] width 8 height 9
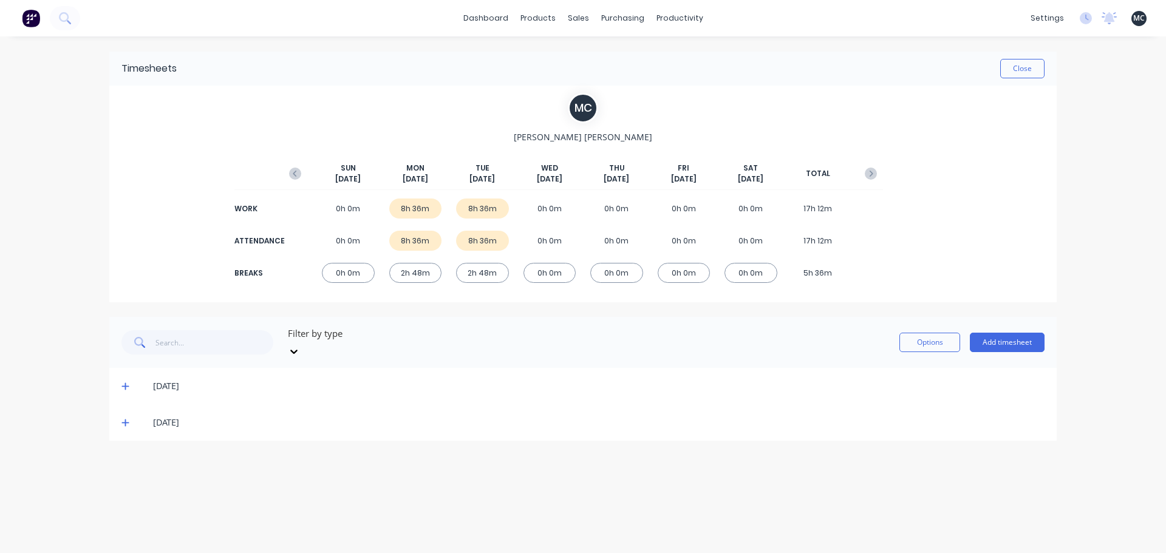
scroll to position [0, 0]
click at [683, 127] on div "Timesheets" at bounding box center [706, 131] width 46 height 11
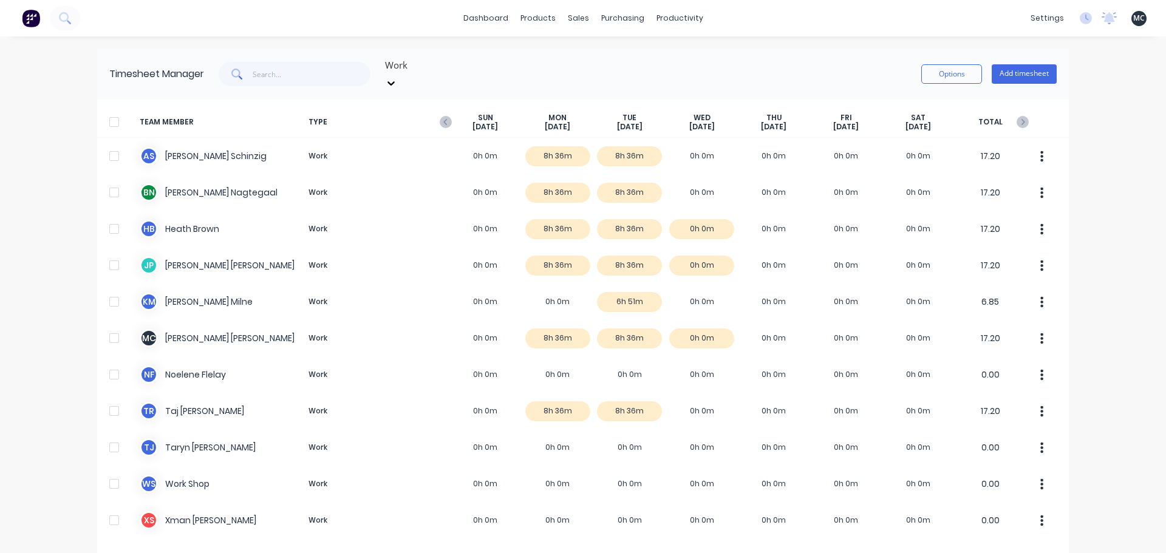
click at [402, 73] on div at bounding box center [391, 82] width 22 height 19
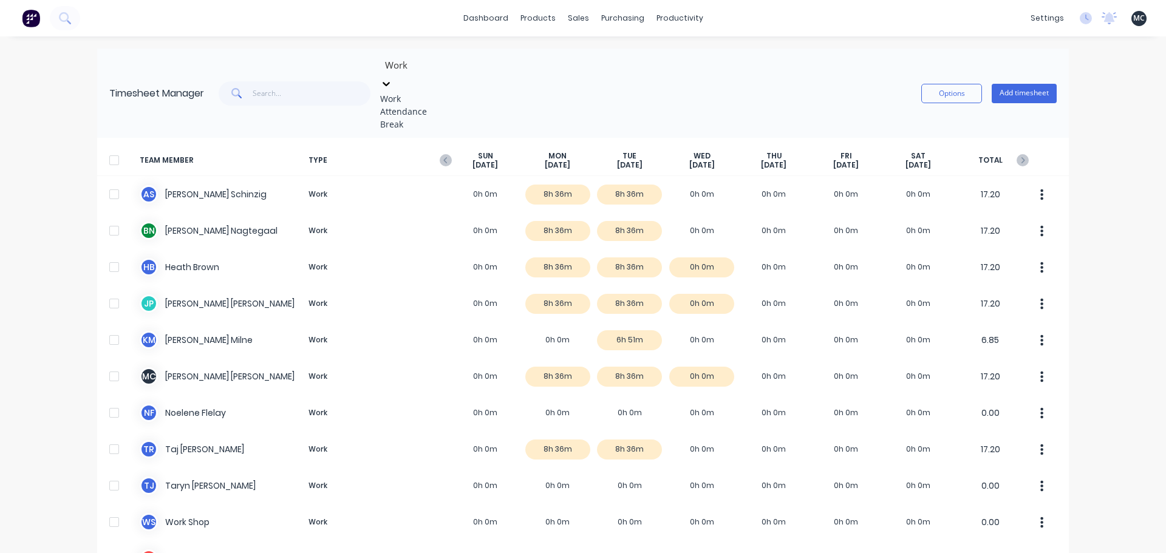
click at [425, 118] on div "Attendance" at bounding box center [471, 111] width 182 height 13
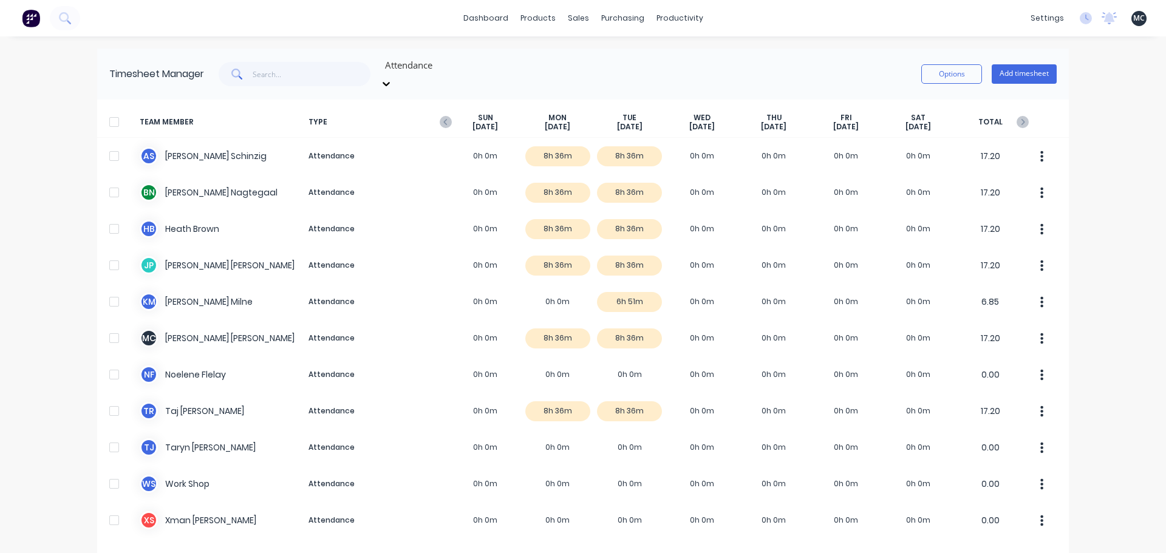
click at [392, 77] on div at bounding box center [386, 83] width 12 height 13
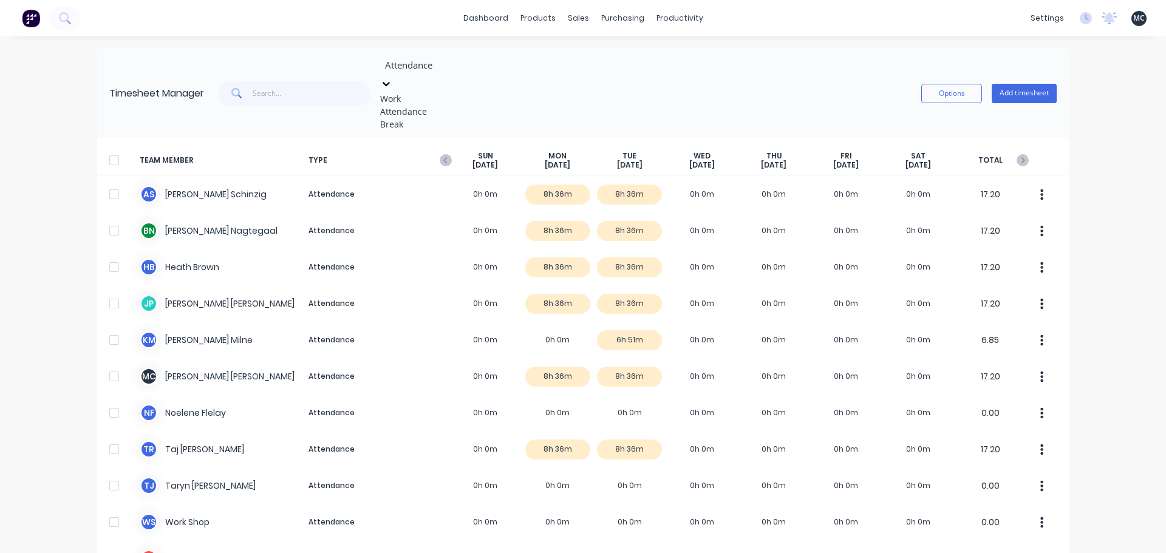
click at [430, 98] on div "Work" at bounding box center [471, 98] width 182 height 13
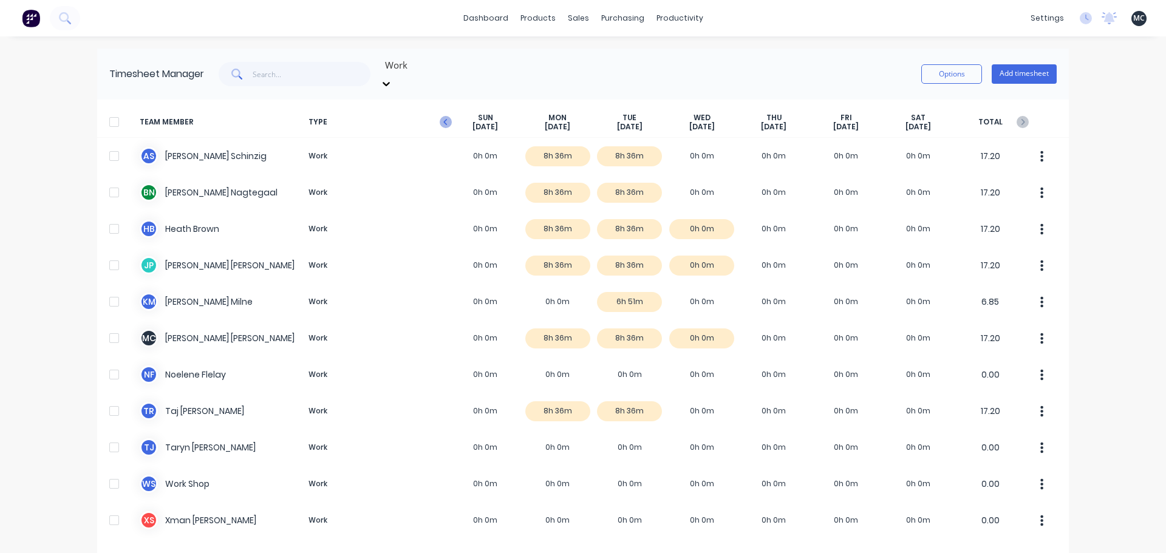
click at [440, 116] on icon "button" at bounding box center [446, 122] width 12 height 12
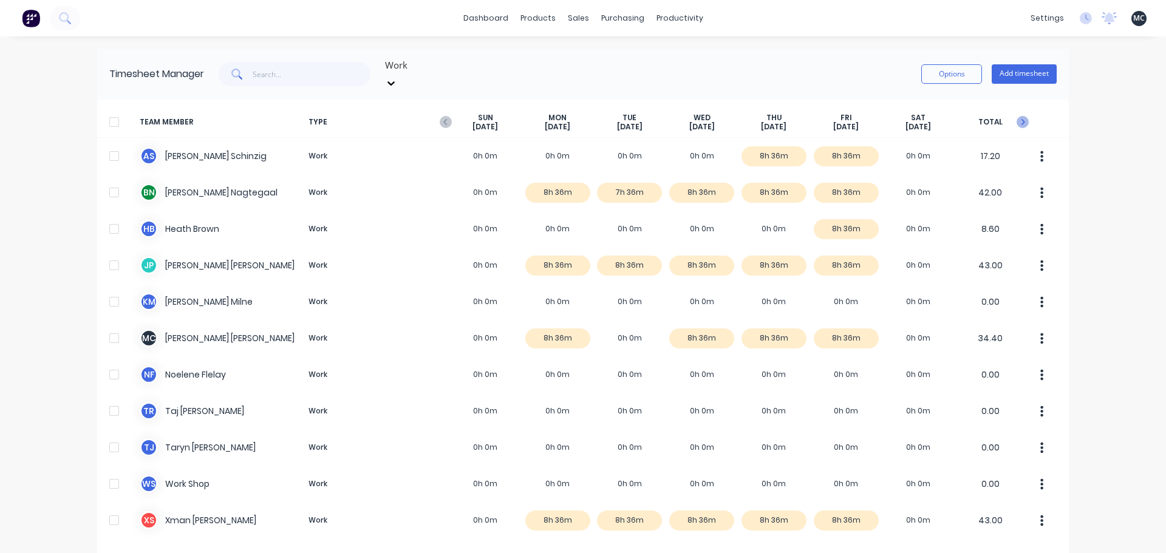
click at [1020, 116] on icon "button" at bounding box center [1023, 122] width 12 height 12
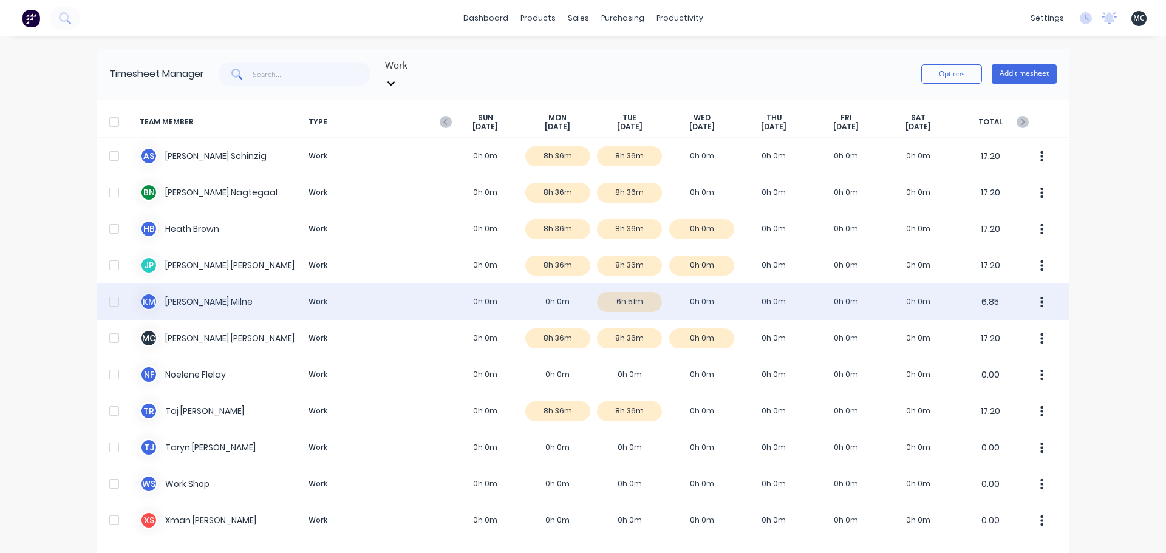
click at [236, 288] on div "K M [PERSON_NAME] Work 0h 0m 0h 0m 6h 51m 0h 0m 0h 0m 0h 0m 0h 0m 6.85" at bounding box center [583, 302] width 972 height 36
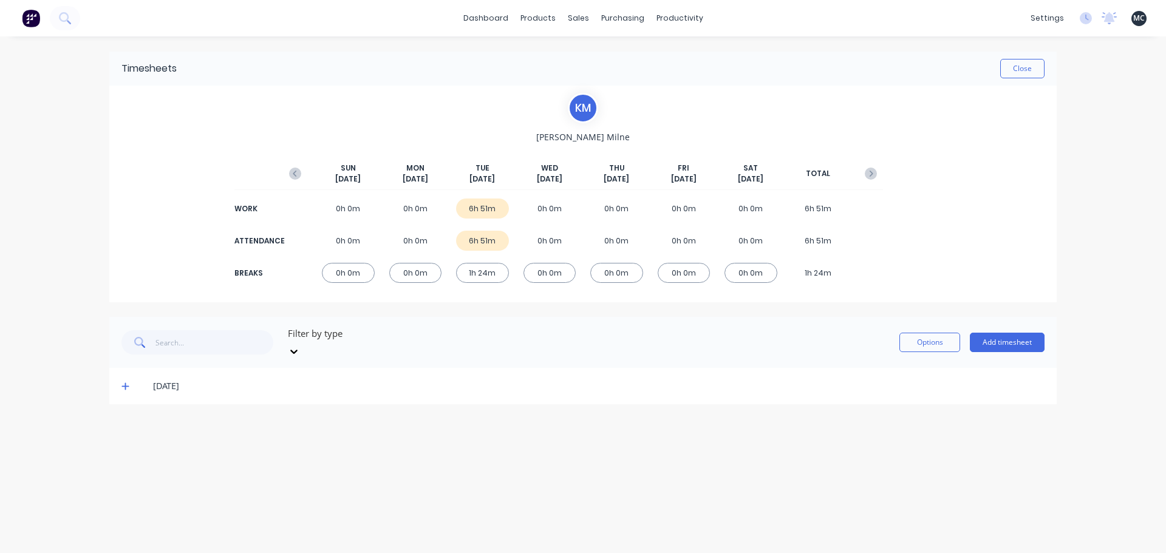
click at [125, 382] on icon at bounding box center [125, 386] width 8 height 9
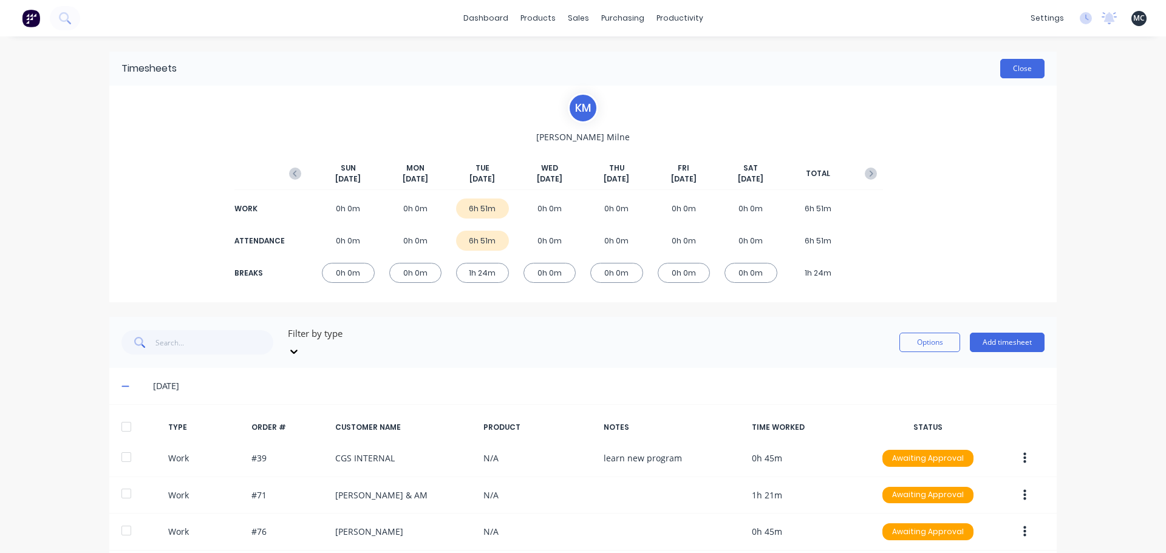
click at [1033, 66] on button "Close" at bounding box center [1022, 68] width 44 height 19
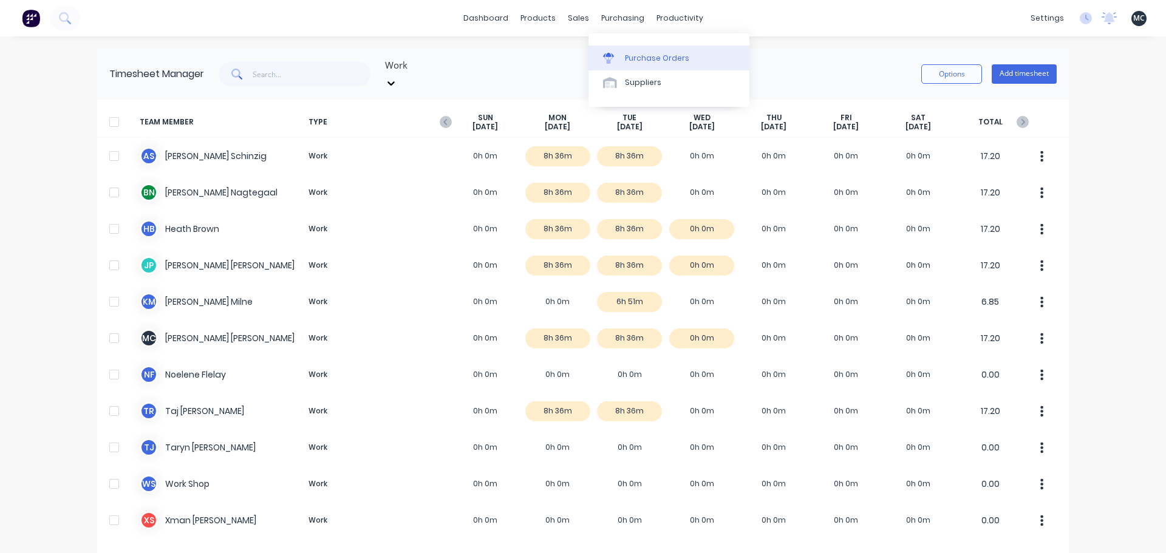
click at [631, 59] on div "Purchase Orders" at bounding box center [657, 58] width 64 height 11
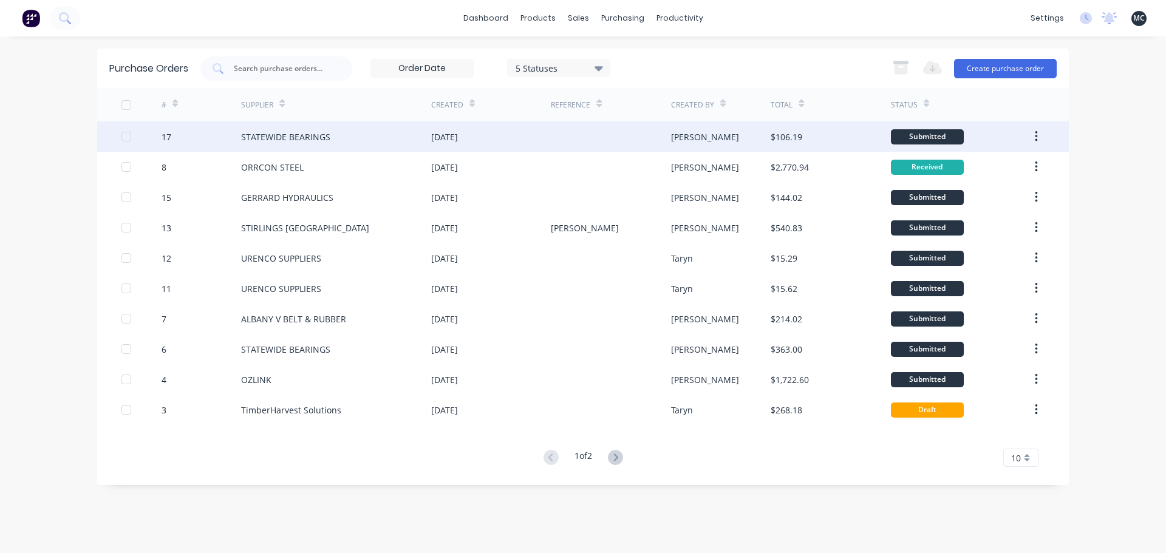
click at [615, 131] on div at bounding box center [611, 136] width 120 height 30
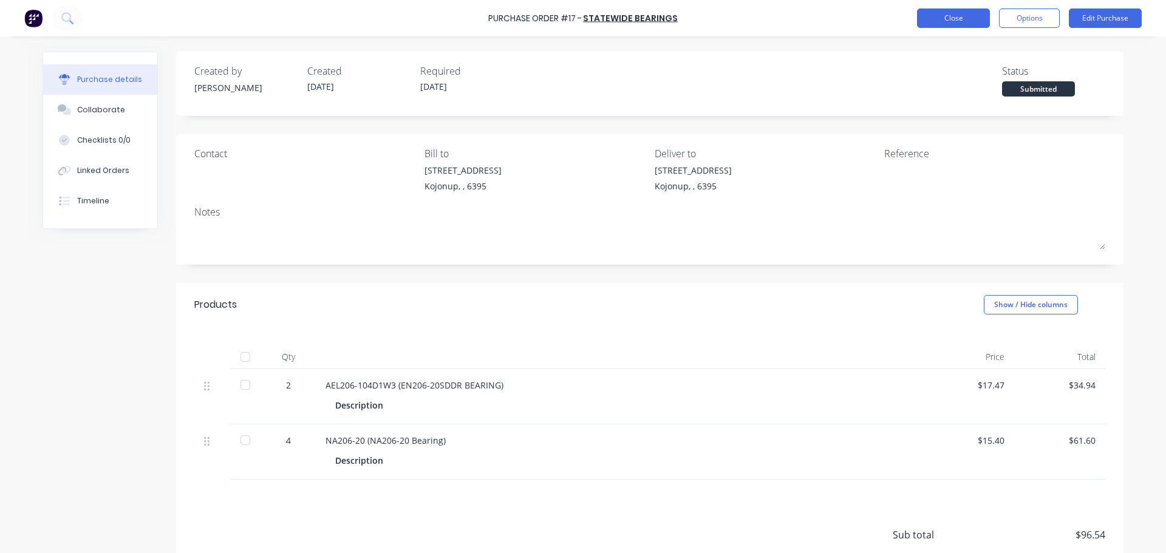
click at [973, 21] on button "Close" at bounding box center [953, 18] width 73 height 19
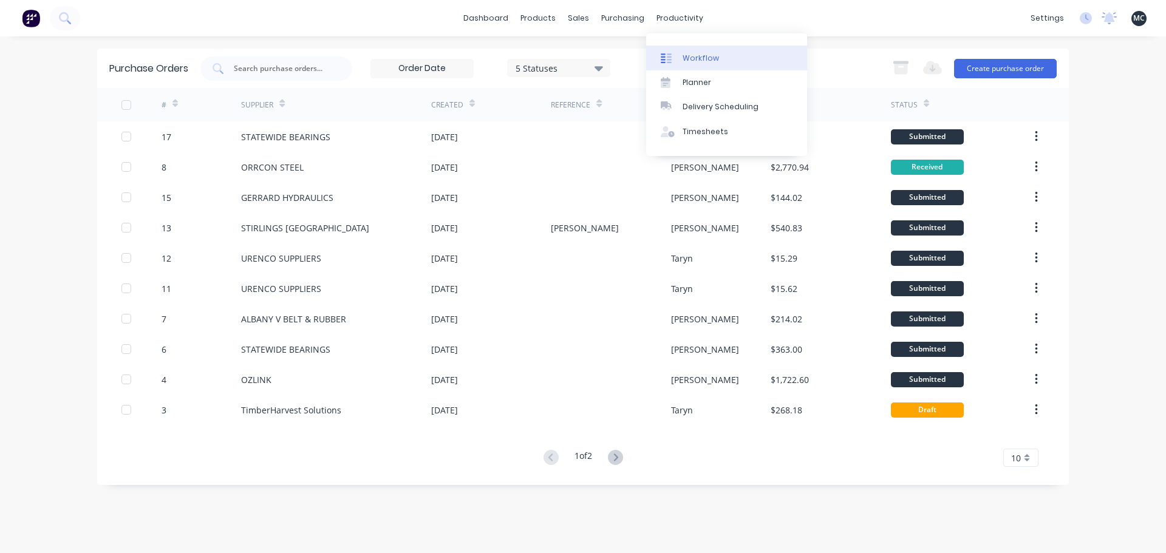
click at [690, 49] on link "Workflow" at bounding box center [726, 58] width 161 height 24
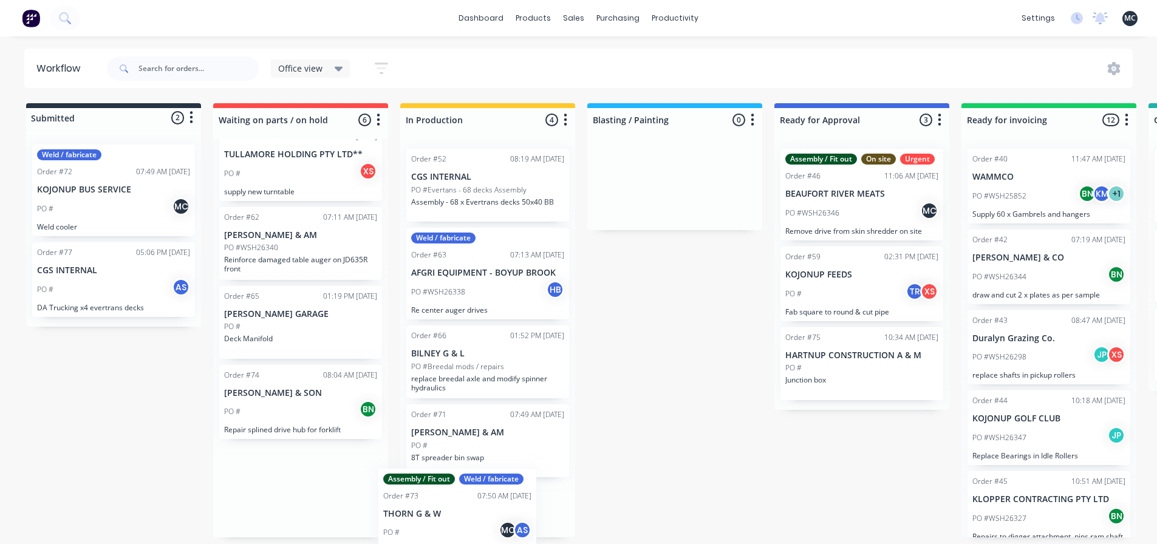
scroll to position [44, 0]
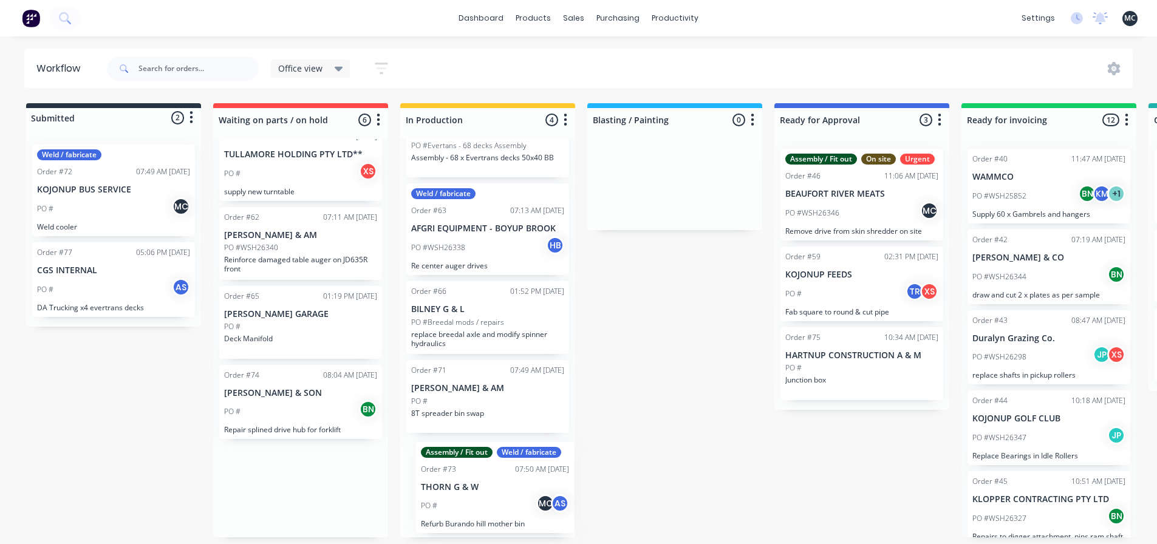
drag, startPoint x: 296, startPoint y: 417, endPoint x: 493, endPoint y: 499, distance: 213.4
click at [493, 499] on div "Submitted 2 Status colour #273444 hex #273444 Save Cancel Summaries Total order…" at bounding box center [827, 320] width 1673 height 434
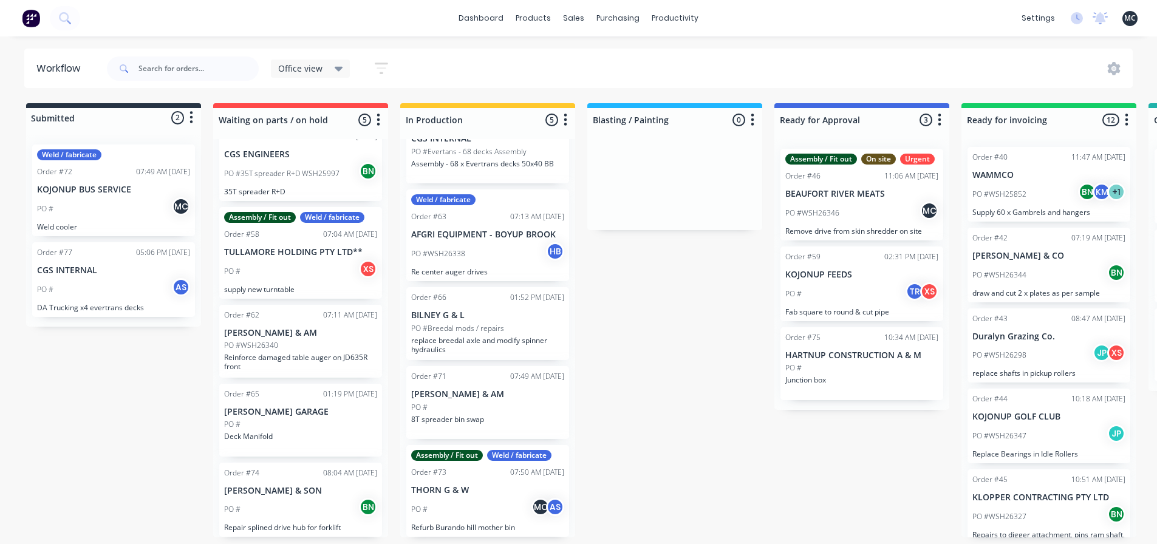
scroll to position [0, 0]
click at [776, 62] on div "Office view Save new view None edit Office view (Default) edit [PERSON_NAME] ed…" at bounding box center [618, 68] width 1029 height 36
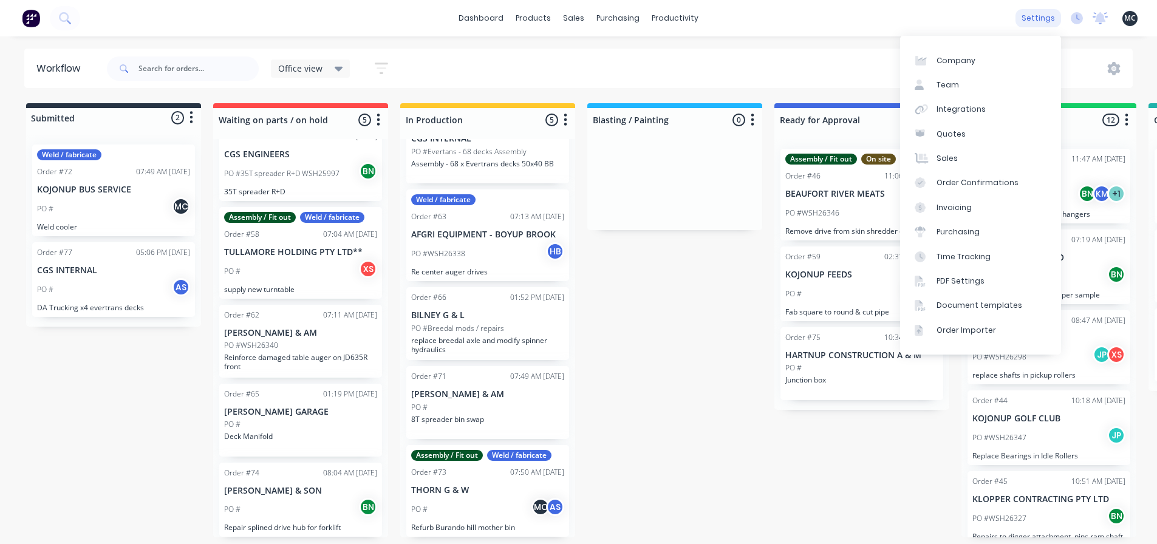
click at [1050, 19] on div "settings" at bounding box center [1039, 18] width 46 height 18
click at [983, 79] on link "Team" at bounding box center [980, 85] width 161 height 24
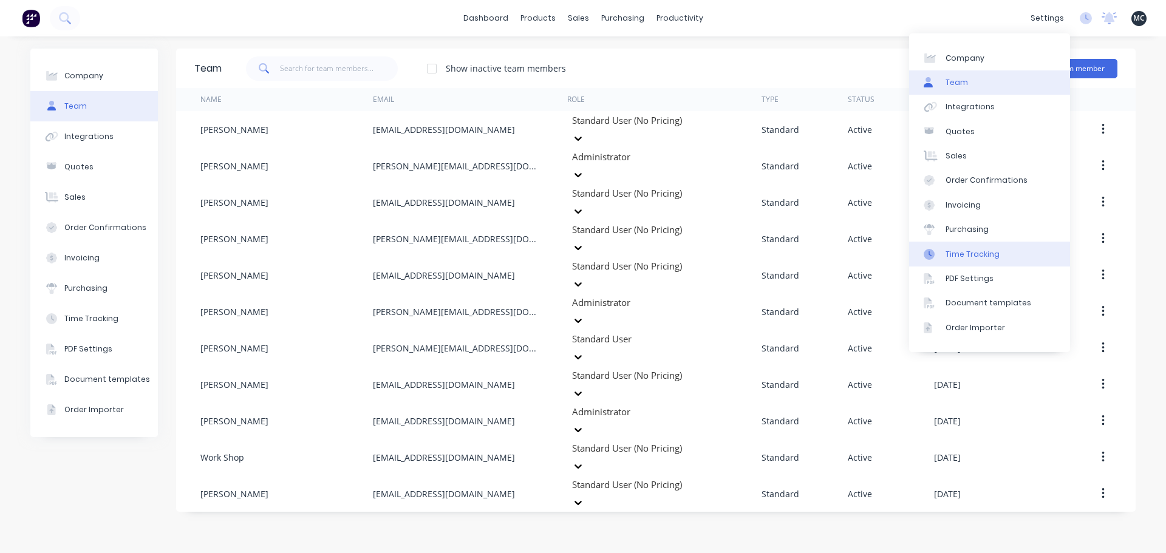
click at [992, 253] on div "Time Tracking" at bounding box center [973, 254] width 54 height 11
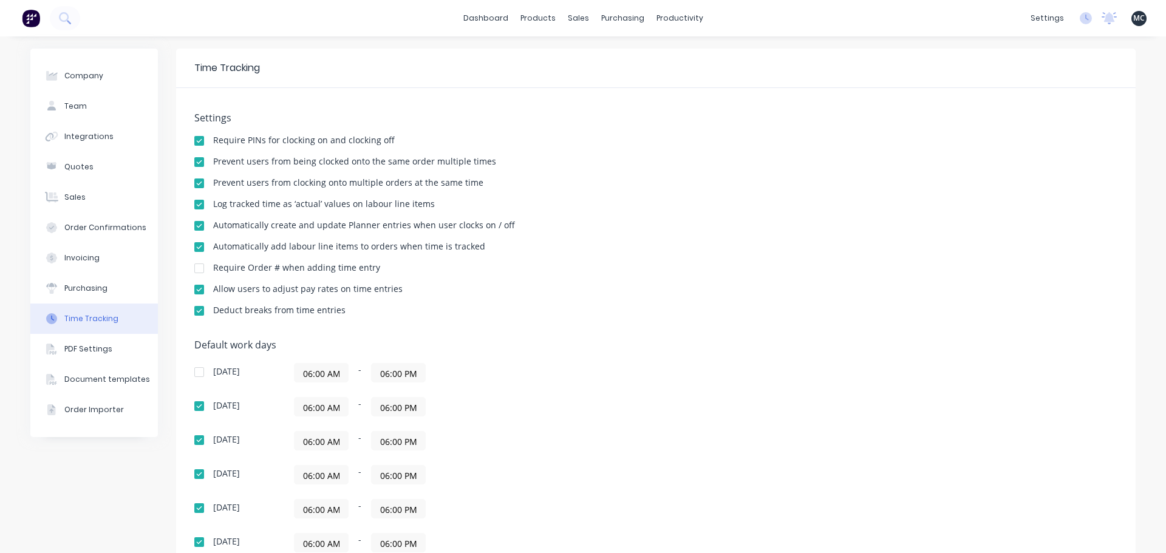
click at [193, 142] on div at bounding box center [199, 141] width 24 height 24
click at [889, 13] on div "dashboard products sales purchasing productivity dashboard products Product Cat…" at bounding box center [583, 18] width 1166 height 36
click at [494, 19] on link "dashboard" at bounding box center [485, 18] width 57 height 18
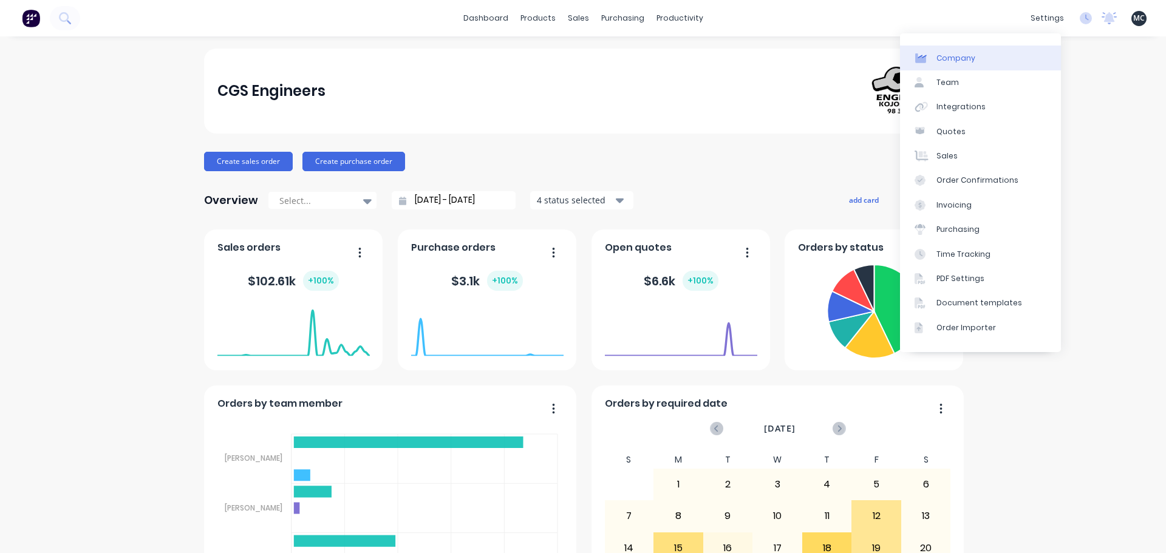
click at [966, 56] on div "Company" at bounding box center [956, 58] width 39 height 11
select select "AU"
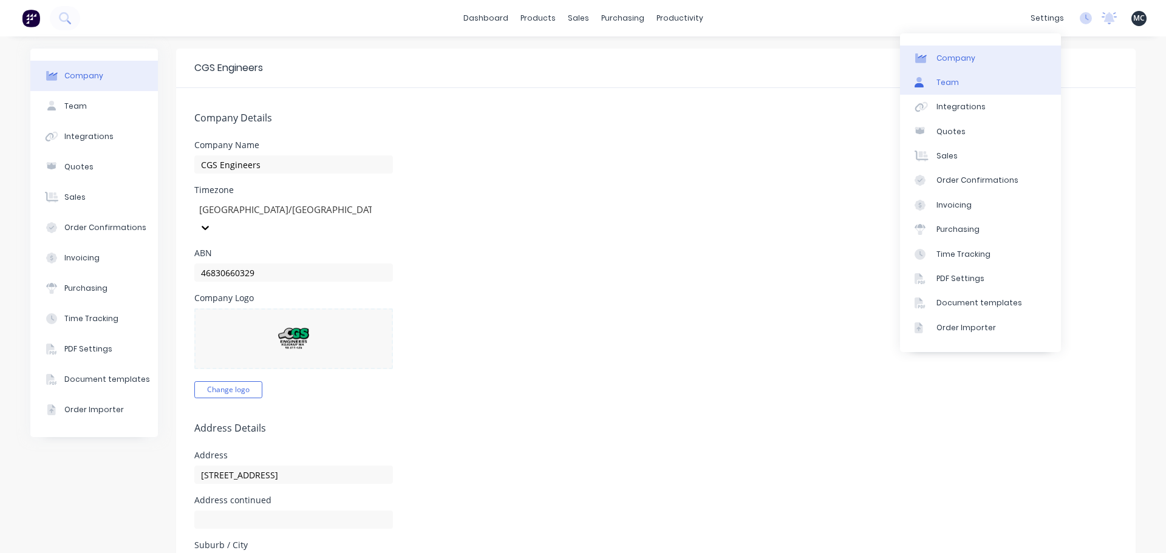
click at [971, 86] on link "Team" at bounding box center [980, 82] width 161 height 24
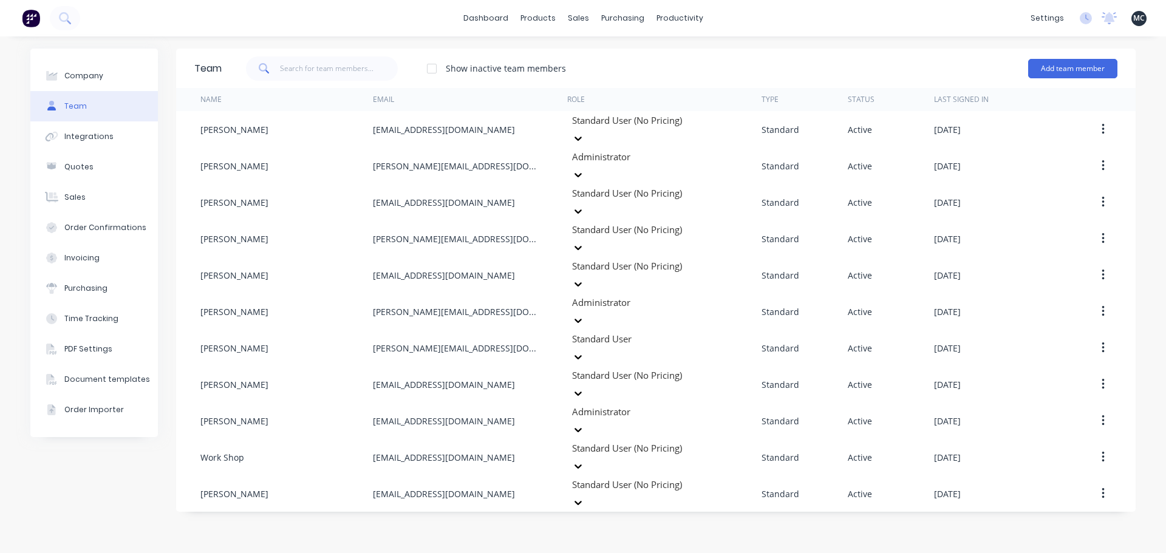
click at [946, 476] on div "Team Show inactive team members Add team member Name Email Role Type Status Las…" at bounding box center [656, 295] width 960 height 493
click at [869, 20] on div "dashboard products sales purchasing productivity dashboard products Product Cat…" at bounding box center [583, 18] width 1166 height 36
click at [801, 491] on div "Team Show inactive team members Add team member Name Email Role Type Status Las…" at bounding box center [656, 295] width 960 height 493
